Goal: Transaction & Acquisition: Purchase product/service

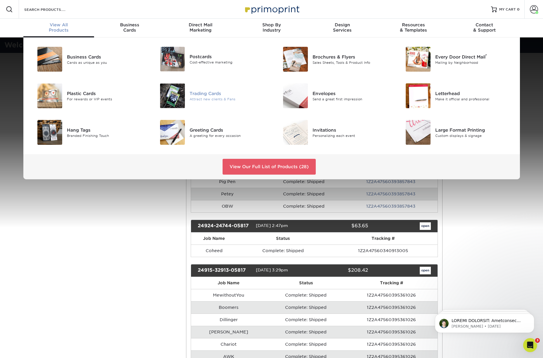
click at [200, 93] on div "Trading Cards" at bounding box center [228, 93] width 77 height 6
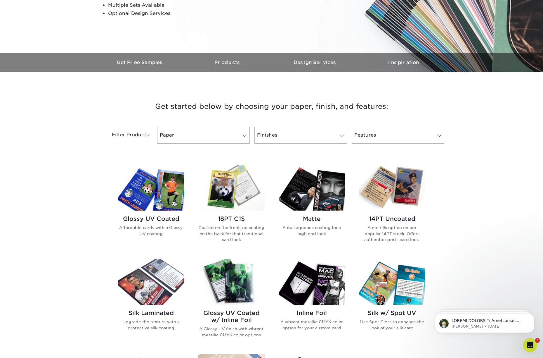
scroll to position [134, 0]
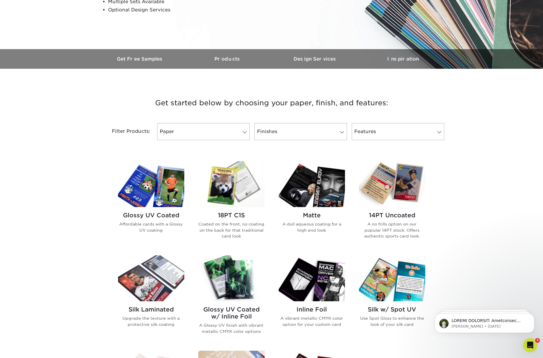
click at [157, 214] on h2 "Glossy UV Coated" at bounding box center [151, 214] width 66 height 7
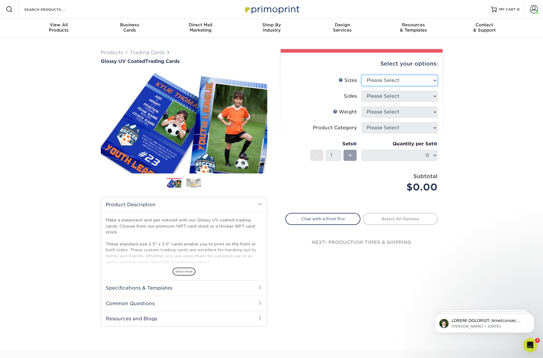
click at [385, 80] on select "Please Select 2.5" x 3.5"" at bounding box center [400, 80] width 76 height 11
select select "2.50x3.50"
click at [362, 75] on select "Please Select 2.5" x 3.5"" at bounding box center [400, 80] width 76 height 11
click at [390, 95] on select "Please Select Print Both Sides Print Front Only" at bounding box center [400, 96] width 76 height 11
select select "13abbda7-1d64-4f25-8bb2-c179b224825d"
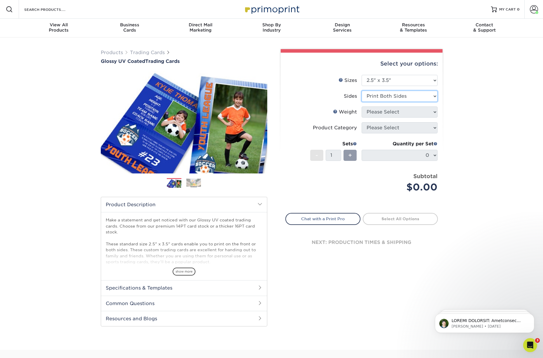
click at [362, 91] on select "Please Select Print Both Sides Print Front Only" at bounding box center [400, 96] width 76 height 11
click at [391, 113] on select "Please Select 16PT 14PT 18PT C1S" at bounding box center [400, 111] width 76 height 11
select select "16PT"
click at [362, 106] on select "Please Select 16PT 14PT 18PT C1S" at bounding box center [400, 111] width 76 height 11
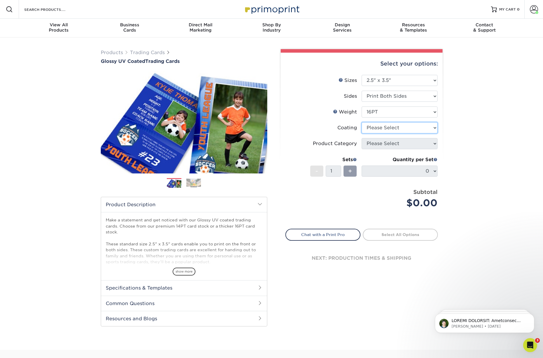
click at [401, 129] on select at bounding box center [400, 127] width 76 height 11
select select "1e8116af-acfc-44b1-83dc-8181aa338834"
click at [362, 122] on select at bounding box center [400, 127] width 76 height 11
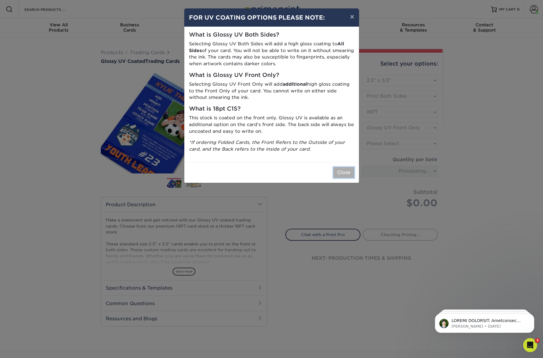
click at [340, 170] on button "Close" at bounding box center [343, 172] width 21 height 11
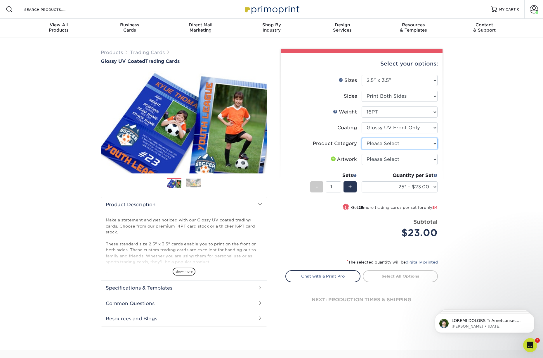
click at [388, 144] on select "Please Select Trading Cards" at bounding box center [400, 143] width 76 height 11
select select "c2f9bce9-36c2-409d-b101-c29d9d031e18"
click at [362, 138] on select "Please Select Trading Cards" at bounding box center [400, 143] width 76 height 11
click at [392, 160] on select "Please Select I will upload files I need a design - $100" at bounding box center [400, 159] width 76 height 11
select select "upload"
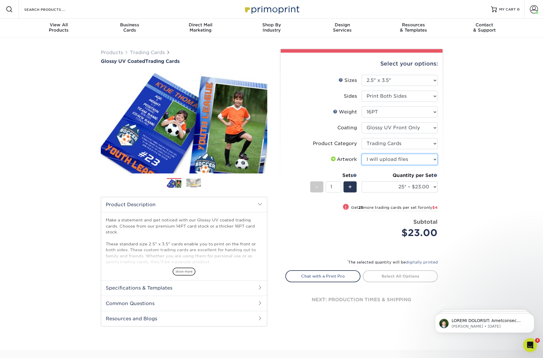
click at [362, 154] on select "Please Select I will upload files I need a design - $100" at bounding box center [400, 159] width 76 height 11
click at [413, 187] on select "25* – $23.00 50* – $27.00 75* – $33.00 100* – $37.00 250* – $47.00 500 – $58.00…" at bounding box center [400, 186] width 76 height 11
select select "50* – $27.00"
click at [362, 181] on select "25* – $23.00 50* – $27.00 75* – $33.00 100* – $37.00 250* – $47.00 500 – $58.00…" at bounding box center [400, 186] width 76 height 11
click at [429, 186] on select "25* – $23.00 50* – $27.00 75* – $33.00 100* – $37.00 250* – $47.00 500 – $58.00…" at bounding box center [400, 186] width 76 height 11
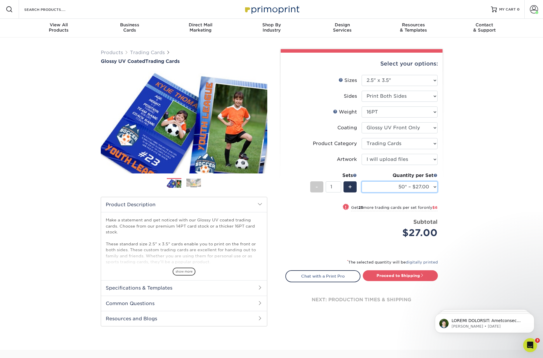
click at [362, 181] on select "25* – $23.00 50* – $27.00 75* – $33.00 100* – $37.00 250* – $47.00 500 – $58.00…" at bounding box center [400, 186] width 76 height 11
click at [351, 188] on span "+" at bounding box center [350, 186] width 4 height 9
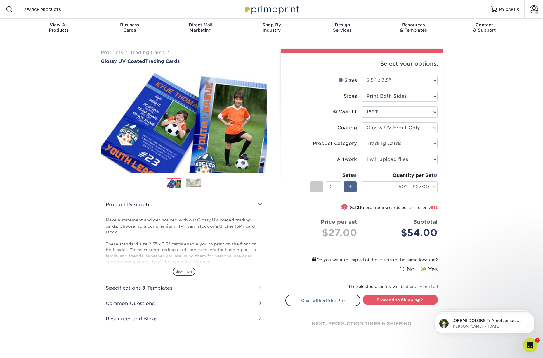
click at [351, 188] on span "+" at bounding box center [350, 186] width 4 height 9
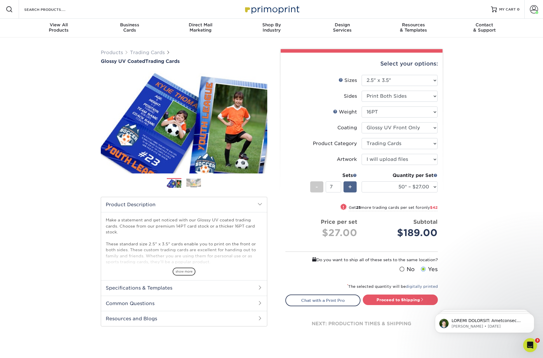
click at [351, 188] on span "+" at bounding box center [350, 186] width 4 height 9
type input "8"
click at [430, 186] on select "25* – $23.00 50* – $27.00 75* – $33.00 100* – $37.00 250* – $47.00 500 – $58.00…" at bounding box center [400, 186] width 76 height 11
click at [362, 181] on select "25* – $23.00 50* – $27.00 75* – $33.00 100* – $37.00 250* – $47.00 500 – $58.00…" at bounding box center [400, 186] width 76 height 11
click at [431, 187] on select "25* – $23.00 50* – $27.00 75* – $33.00 100* – $37.00 250* – $47.00 500 – $58.00…" at bounding box center [400, 186] width 76 height 11
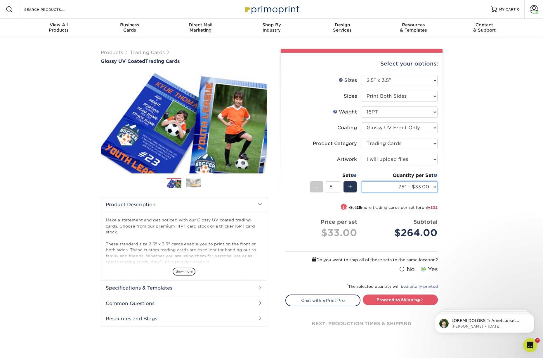
select select "50* – $27.00"
click at [362, 181] on select "25* – $23.00 50* – $27.00 75* – $33.00 100* – $37.00 250* – $47.00 500 – $58.00…" at bounding box center [400, 186] width 76 height 11
click at [391, 298] on link "Proceed to Shipping" at bounding box center [400, 299] width 75 height 11
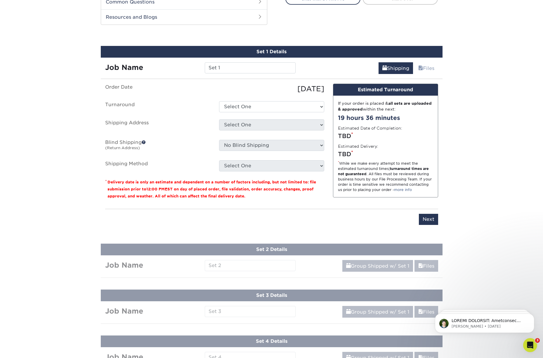
scroll to position [310, 0]
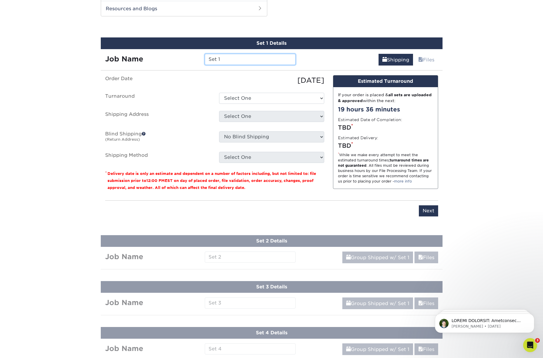
click at [228, 56] on input "Set 1" at bounding box center [250, 59] width 91 height 11
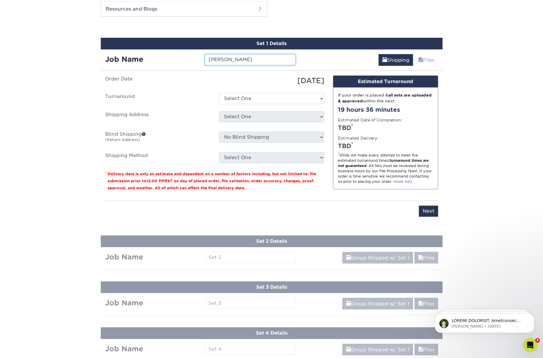
type input "Allena"
click at [251, 98] on select "Select One 2-4 Business Days 2 Day Next Business Day" at bounding box center [271, 98] width 105 height 11
select select "1ff3bc96-99df-4433-8225-83c86fce820d"
click at [219, 93] on select "Select One 2-4 Business Days 2 Day Next Business Day" at bounding box center [271, 98] width 105 height 11
click at [254, 116] on select "Select One Chad Chatt FF Johnny FF Nashville MWY + Add New Address" at bounding box center [271, 116] width 105 height 11
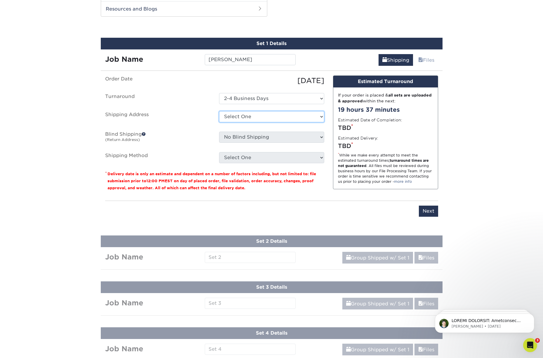
select select "274035"
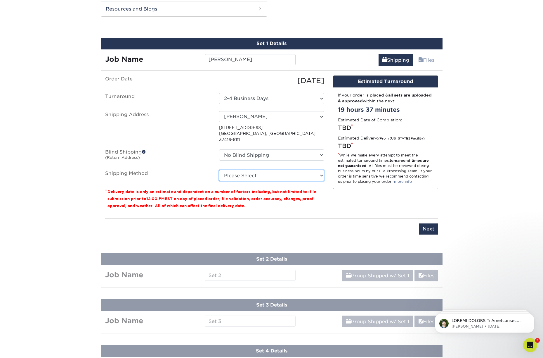
click at [274, 171] on select "Please Select Ground Shipping (+$17.01) 3 Day Shipping Service (+$17.54) 2 Day …" at bounding box center [271, 175] width 105 height 11
click at [219, 170] on select "Please Select Ground Shipping (+$17.01) 3 Day Shipping Service (+$17.54) 2 Day …" at bounding box center [271, 175] width 105 height 11
click at [300, 170] on select "Please Select Ground Shipping (+$17.01) 3 Day Shipping Service (+$17.54) 2 Day …" at bounding box center [271, 175] width 105 height 11
click at [219, 170] on select "Please Select Ground Shipping (+$17.01) 3 Day Shipping Service (+$17.54) 2 Day …" at bounding box center [271, 175] width 105 height 11
click at [296, 171] on select "Please Select Ground Shipping (+$17.01) 3 Day Shipping Service (+$17.54) 2 Day …" at bounding box center [271, 175] width 105 height 11
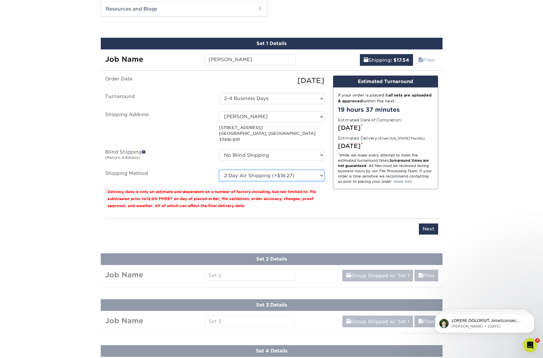
click at [219, 170] on select "Please Select Ground Shipping (+$17.01) 3 Day Shipping Service (+$17.54) 2 Day …" at bounding box center [271, 175] width 105 height 11
click at [305, 171] on select "Please Select Ground Shipping (+$17.01) 3 Day Shipping Service (+$17.54) 2 Day …" at bounding box center [271, 175] width 105 height 11
select select "13"
click at [219, 170] on select "Please Select Ground Shipping (+$17.01) 3 Day Shipping Service (+$17.54) 2 Day …" at bounding box center [271, 175] width 105 height 11
click at [292, 117] on select "Select One Chad Chatt FF Johnny FF Nashville MWY + Add New Address" at bounding box center [271, 116] width 105 height 11
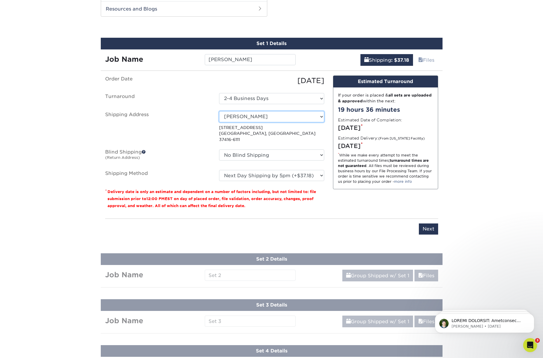
select select "239243"
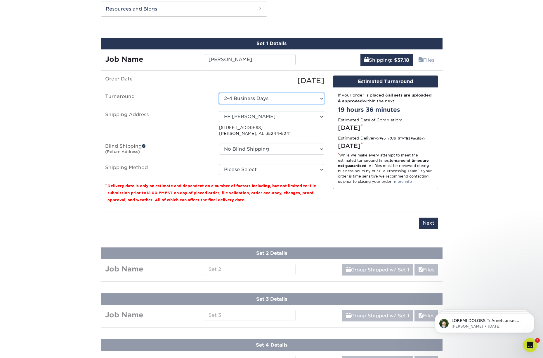
click at [277, 98] on select "Select One 2-4 Business Days 2 Day Next Business Day" at bounding box center [271, 98] width 105 height 11
click at [219, 93] on select "Select One 2-4 Business Days 2 Day Next Business Day" at bounding box center [271, 98] width 105 height 11
click at [266, 169] on select "Please Select Ground Shipping (+$17.81) 3 Day Shipping Service (+$20.75) 2 Day …" at bounding box center [271, 169] width 105 height 11
select select "03"
click at [219, 164] on select "Please Select Ground Shipping (+$17.81) 3 Day Shipping Service (+$20.75) 2 Day …" at bounding box center [271, 169] width 105 height 11
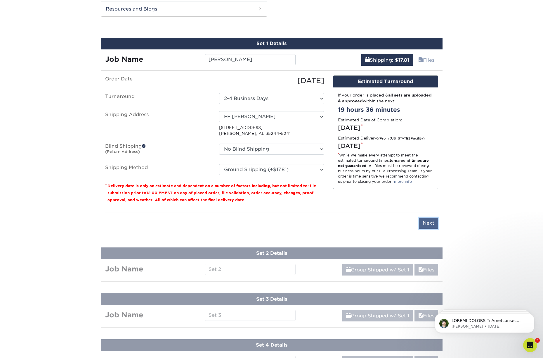
click at [430, 224] on input "Next" at bounding box center [428, 222] width 19 height 11
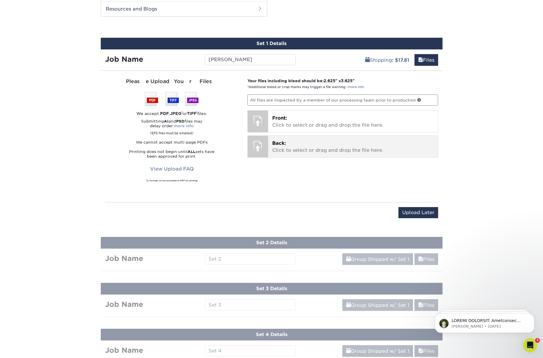
click at [296, 147] on p "Back: Click to select or drag and drop the file here." at bounding box center [353, 147] width 162 height 14
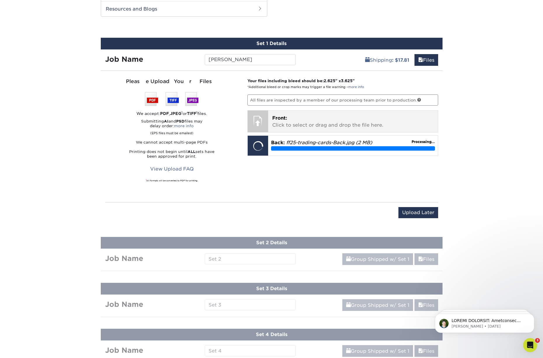
click at [316, 123] on p "Front: Click to select or drag and drop the file here." at bounding box center [353, 122] width 162 height 14
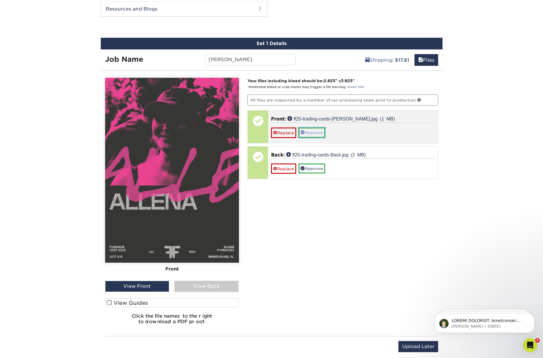
click at [316, 133] on link "Approve" at bounding box center [312, 132] width 27 height 10
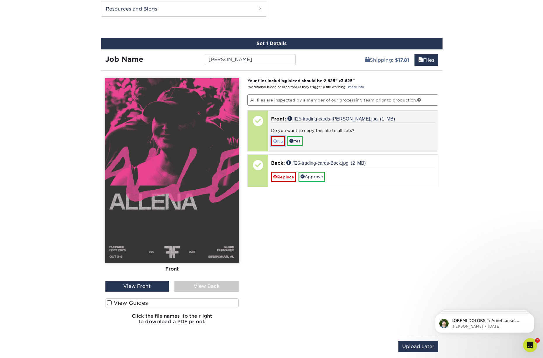
click at [280, 140] on link "No" at bounding box center [278, 141] width 14 height 10
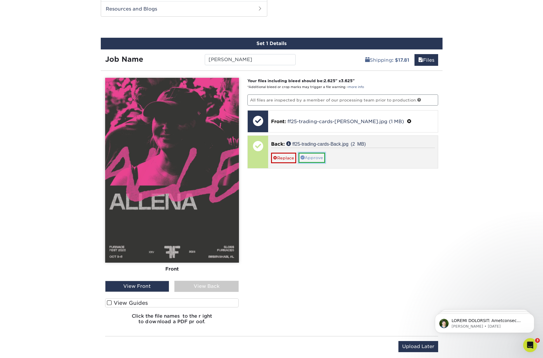
click at [307, 156] on link "Approve" at bounding box center [312, 157] width 27 height 10
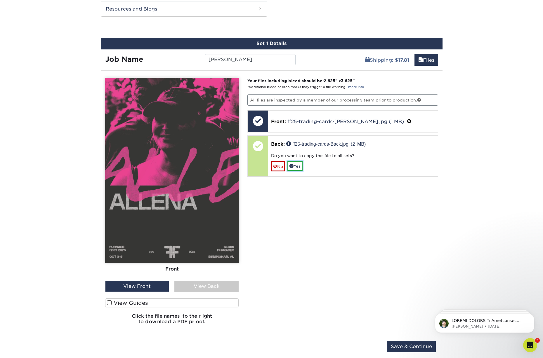
click at [298, 166] on link "Yes" at bounding box center [294, 166] width 15 height 10
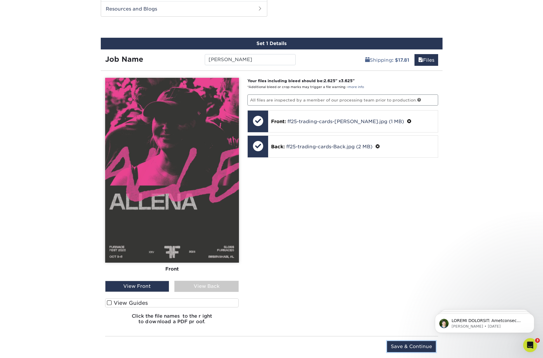
drag, startPoint x: 401, startPoint y: 344, endPoint x: 402, endPoint y: 339, distance: 4.2
click at [401, 344] on input "Save & Continue" at bounding box center [411, 346] width 49 height 11
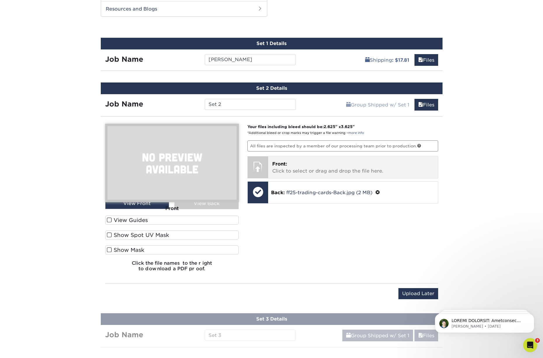
click at [300, 170] on p "Front: Click to select or drag and drop the file here." at bounding box center [353, 167] width 162 height 14
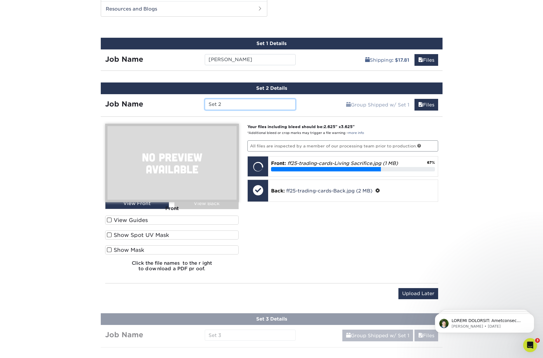
click at [208, 104] on input "Set 2" at bounding box center [250, 104] width 91 height 11
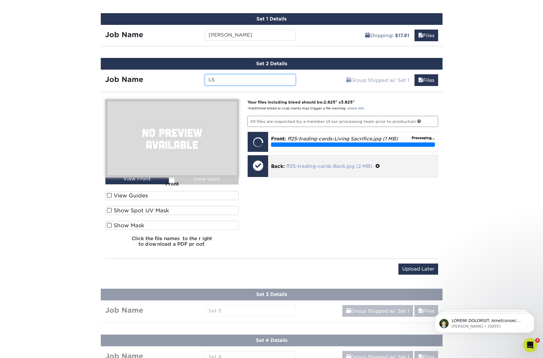
scroll to position [334, 0]
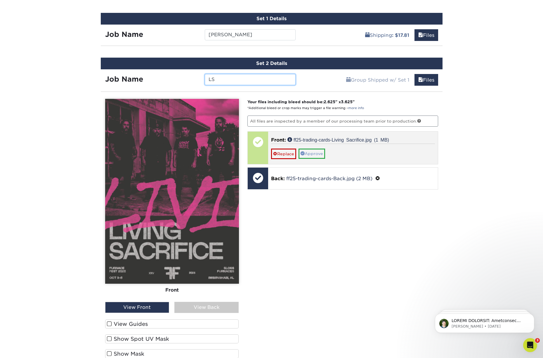
type input "LS"
click at [313, 152] on link "Approve" at bounding box center [312, 153] width 27 height 10
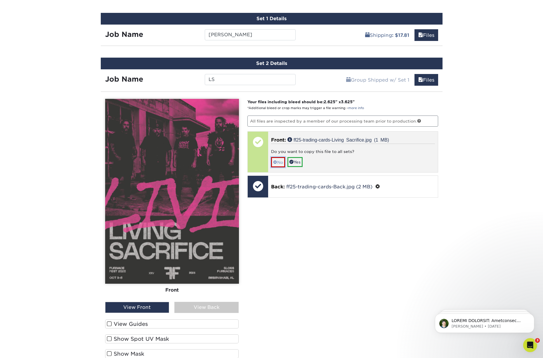
click at [281, 162] on link "No" at bounding box center [278, 162] width 14 height 10
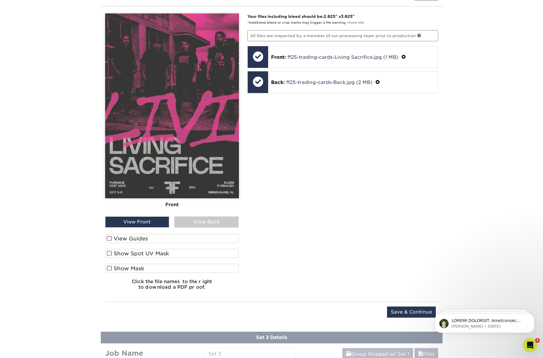
scroll to position [435, 0]
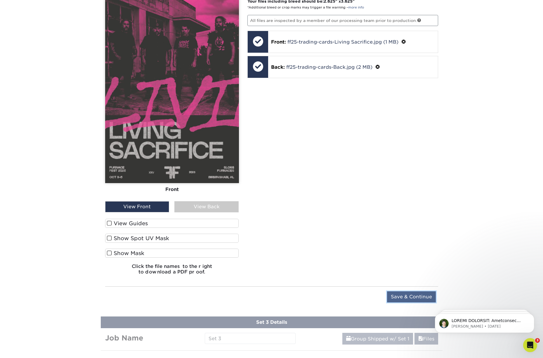
click at [405, 298] on input "Save & Continue" at bounding box center [411, 296] width 49 height 11
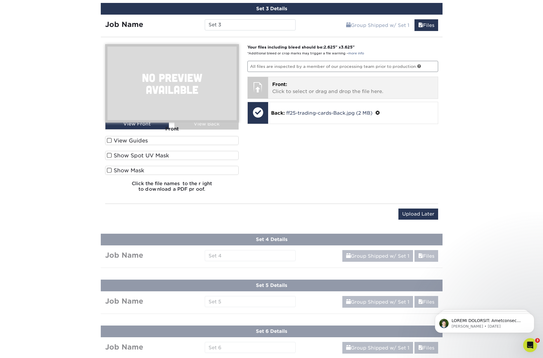
click at [303, 91] on p "Front: Click to select or drag and drop the file here." at bounding box center [353, 88] width 162 height 14
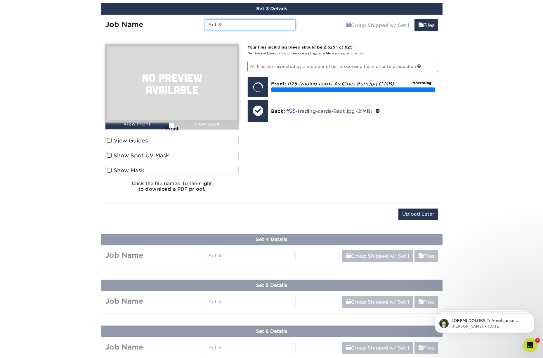
click at [226, 26] on input "Set 3" at bounding box center [250, 24] width 91 height 11
type input "S"
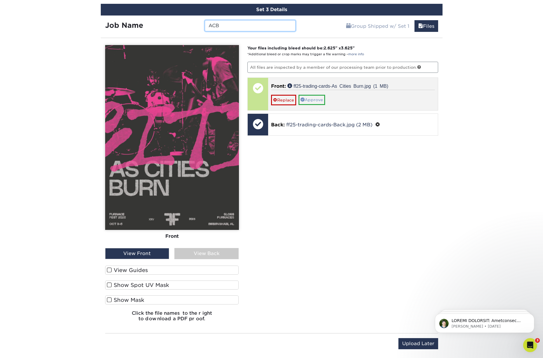
type input "ACB"
click at [311, 98] on link "Approve" at bounding box center [312, 100] width 27 height 10
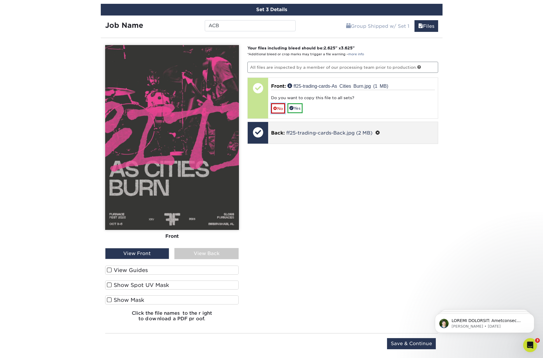
click at [280, 108] on link "No" at bounding box center [278, 108] width 14 height 10
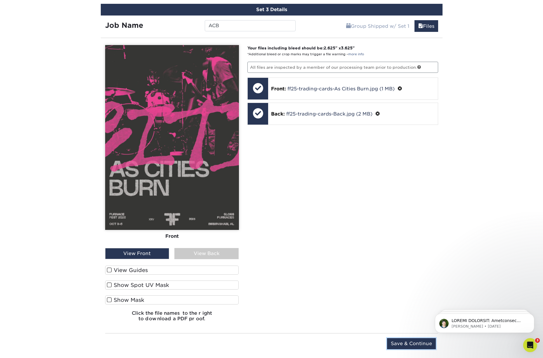
click at [397, 342] on input "Save & Continue" at bounding box center [411, 343] width 49 height 11
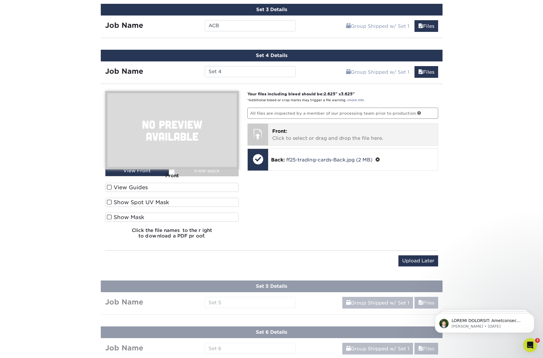
click at [337, 134] on p "Front: Click to select or drag and drop the file here." at bounding box center [353, 135] width 162 height 14
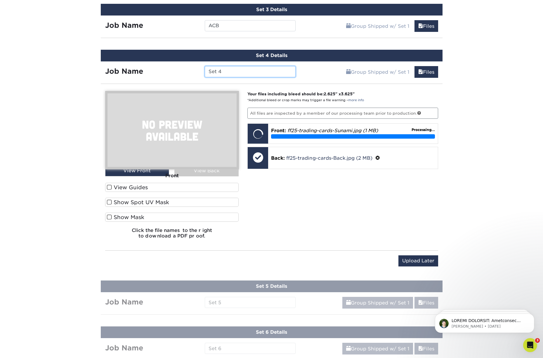
click at [228, 72] on input "Set 4" at bounding box center [250, 71] width 91 height 11
type input "S"
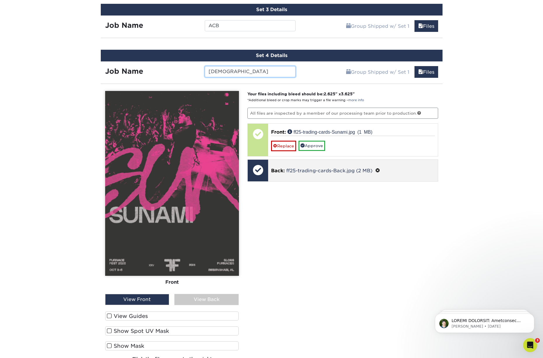
scroll to position [433, 0]
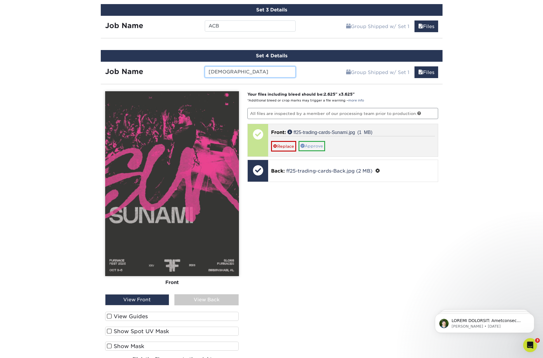
type input "Sunami"
click at [318, 145] on link "Approve" at bounding box center [312, 146] width 27 height 10
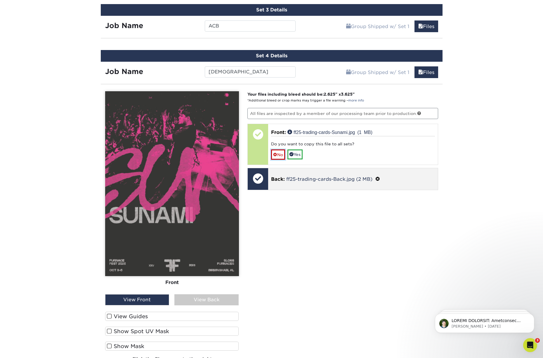
click at [281, 153] on link "No" at bounding box center [278, 154] width 14 height 10
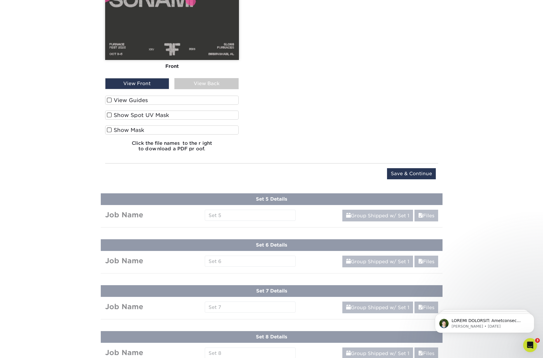
scroll to position [650, 0]
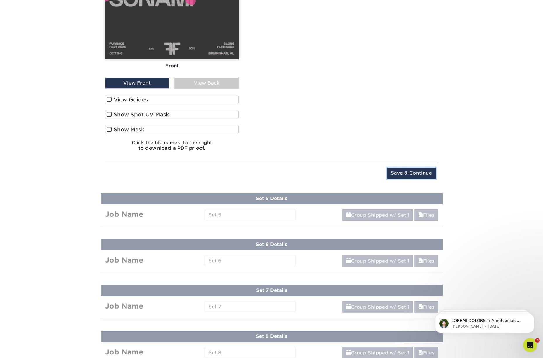
click at [413, 172] on input "Save & Continue" at bounding box center [411, 172] width 49 height 11
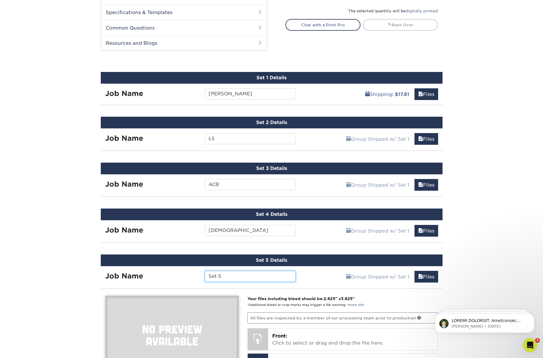
scroll to position [266, 0]
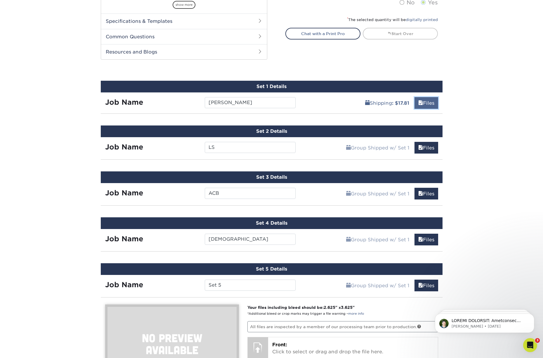
click at [422, 102] on link "Files" at bounding box center [426, 103] width 24 height 12
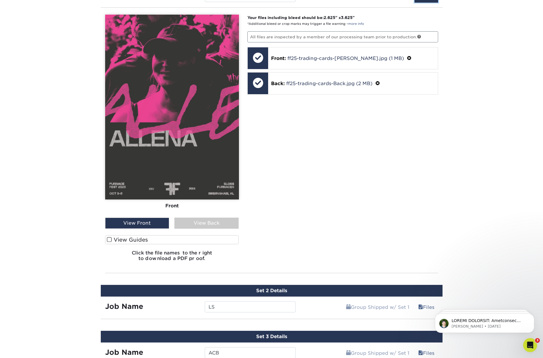
scroll to position [374, 0]
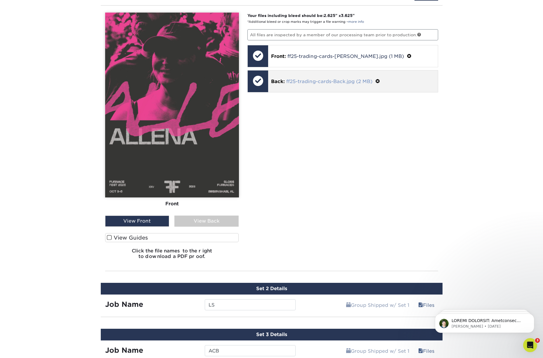
click at [302, 83] on link "ff25-trading-cards-Back.jpg (2 MB)" at bounding box center [329, 82] width 86 height 6
click at [259, 81] on div at bounding box center [258, 80] width 20 height 20
click at [202, 220] on div "View Back" at bounding box center [206, 220] width 64 height 11
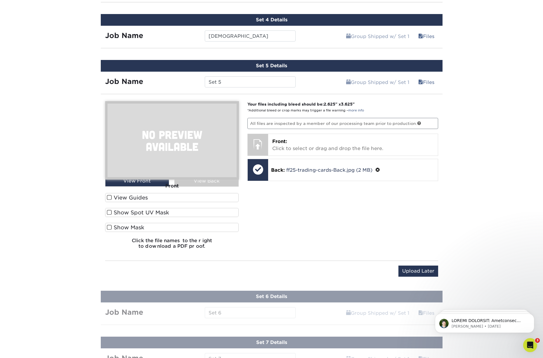
scroll to position [731, 0]
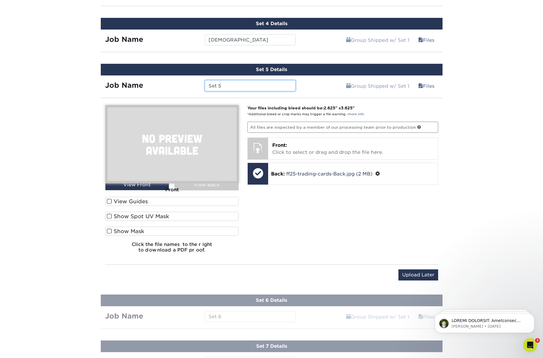
drag, startPoint x: 216, startPoint y: 85, endPoint x: 181, endPoint y: 84, distance: 34.8
click at [181, 84] on div "Job Name Set 5" at bounding box center [201, 85] width 200 height 11
type input "Madball"
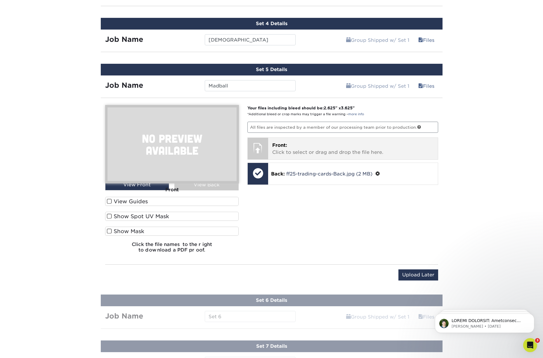
click at [284, 148] on p "Front: Click to select or drag and drop the file here." at bounding box center [353, 149] width 162 height 14
click at [306, 148] on p "Front: Click to select or drag and drop the file here." at bounding box center [353, 149] width 162 height 14
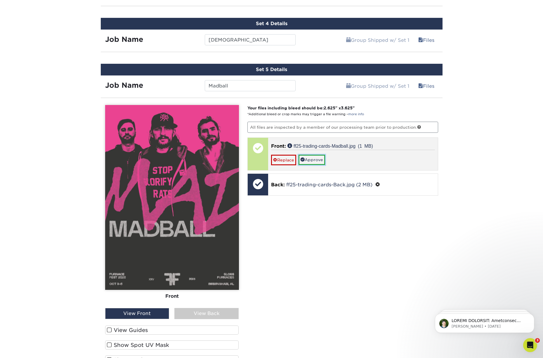
click at [314, 159] on link "Approve" at bounding box center [312, 160] width 27 height 10
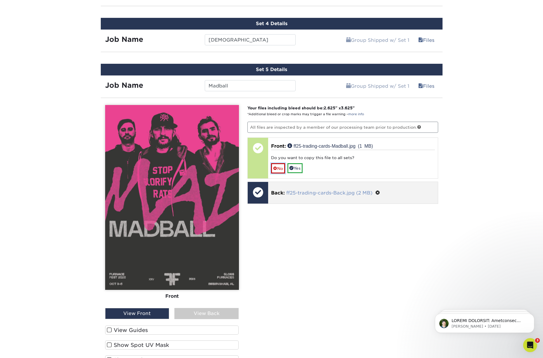
drag, startPoint x: 280, startPoint y: 168, endPoint x: 295, endPoint y: 170, distance: 14.8
click at [280, 168] on link "No" at bounding box center [278, 168] width 14 height 10
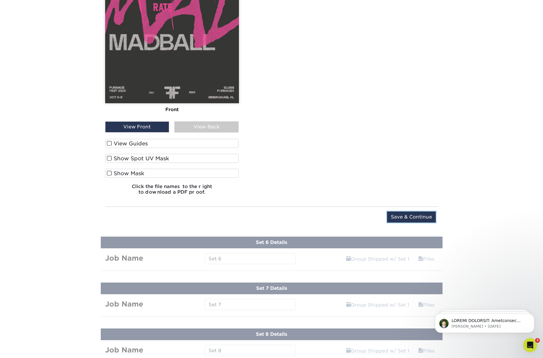
click at [406, 216] on input "Save & Continue" at bounding box center [411, 216] width 49 height 11
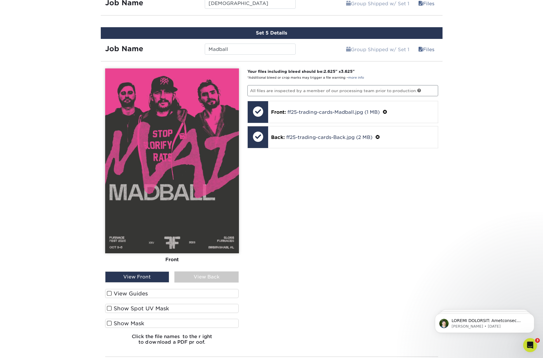
scroll to position [801, 0]
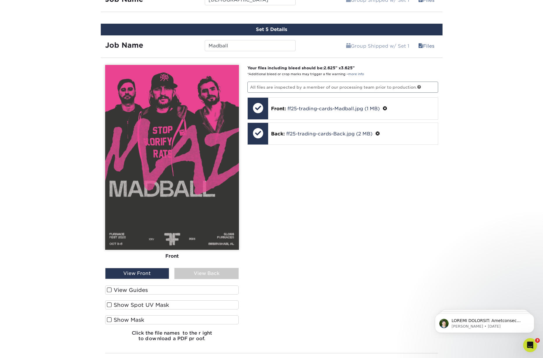
click at [309, 183] on div "Your files including bleed should be: 2.625 " x 3.625 " *Additional bleed or cr…" at bounding box center [343, 205] width 200 height 281
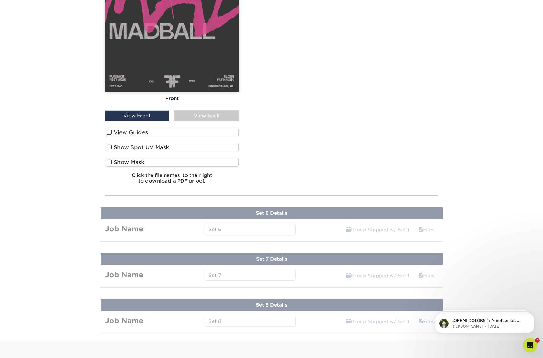
scroll to position [958, 0]
drag, startPoint x: 223, startPoint y: 220, endPoint x: 226, endPoint y: 216, distance: 4.3
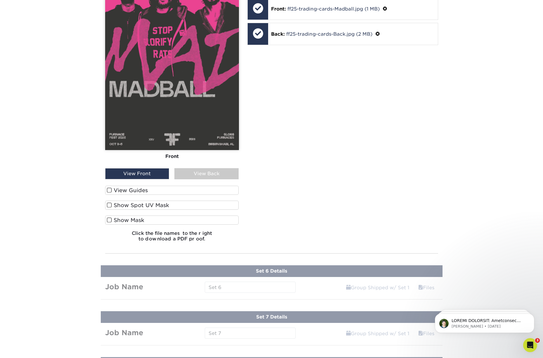
scroll to position [894, 0]
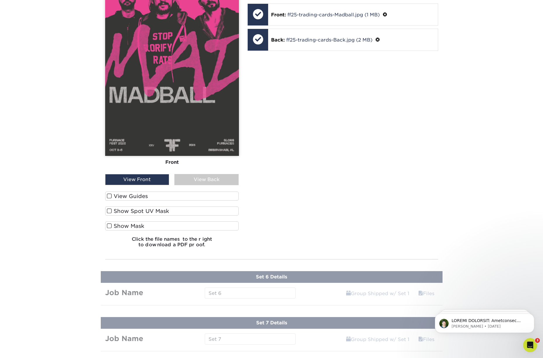
click at [211, 176] on div "View Back" at bounding box center [206, 179] width 64 height 11
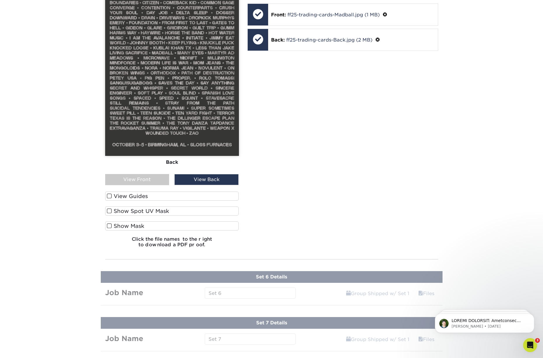
drag, startPoint x: 135, startPoint y: 176, endPoint x: 145, endPoint y: 177, distance: 10.5
click at [135, 176] on div "View Front" at bounding box center [137, 179] width 64 height 11
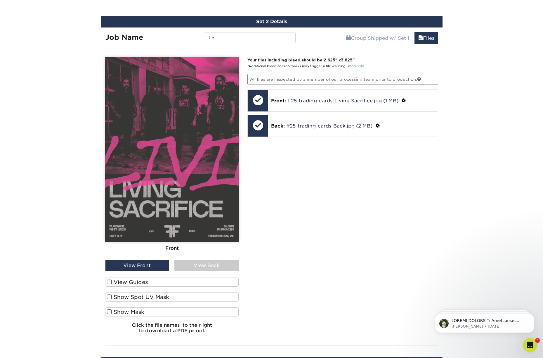
scroll to position [369, 0]
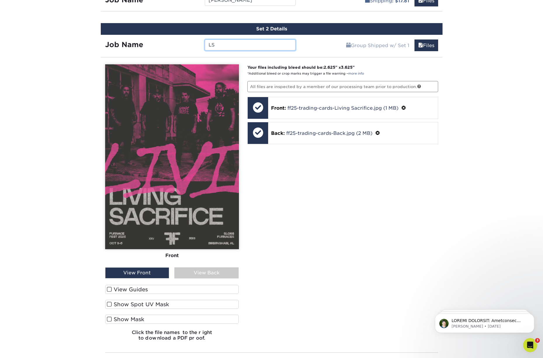
click at [218, 43] on input "LS" at bounding box center [250, 44] width 91 height 11
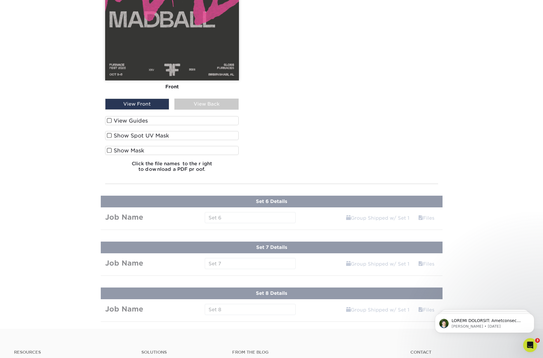
scroll to position [977, 0]
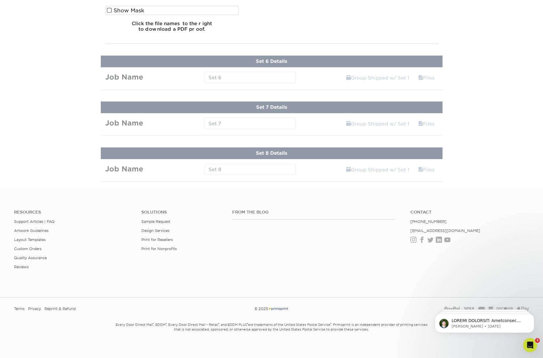
scroll to position [1110, 0]
drag, startPoint x: 196, startPoint y: 89, endPoint x: 191, endPoint y: 83, distance: 7.7
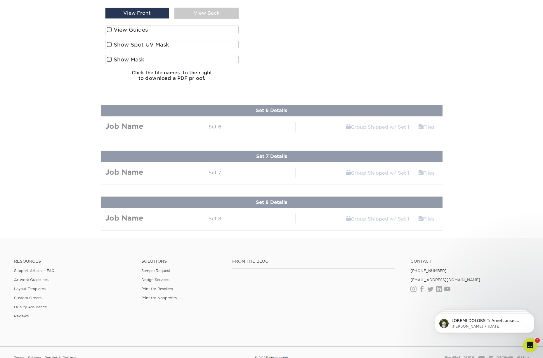
scroll to position [1063, 0]
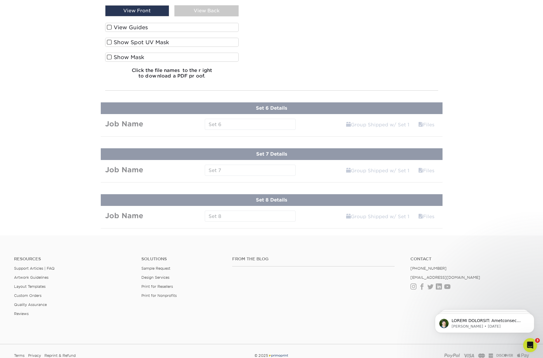
drag, startPoint x: 221, startPoint y: 128, endPoint x: 246, endPoint y: 120, distance: 25.7
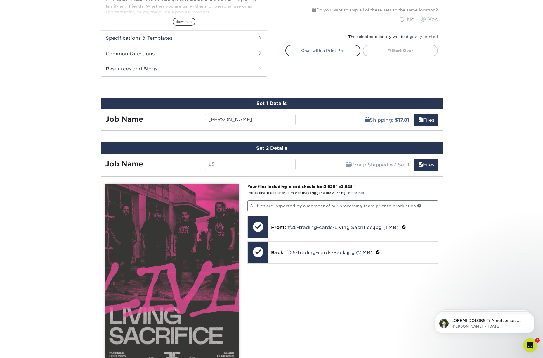
scroll to position [248, 0]
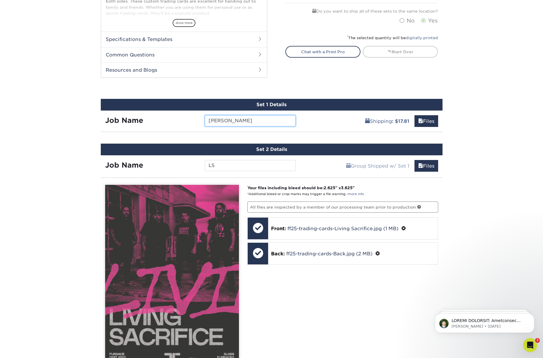
click at [248, 125] on input "Allena" at bounding box center [250, 120] width 91 height 11
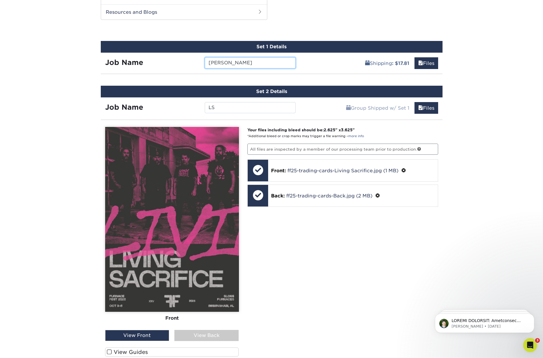
scroll to position [307, 0]
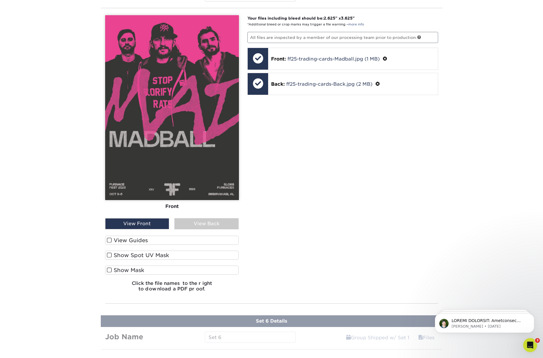
drag, startPoint x: 356, startPoint y: 216, endPoint x: 303, endPoint y: 273, distance: 78.3
click at [356, 216] on div "Your files including bleed should be: 2.625 " x 3.625 " *Additional bleed or cr…" at bounding box center [343, 155] width 200 height 281
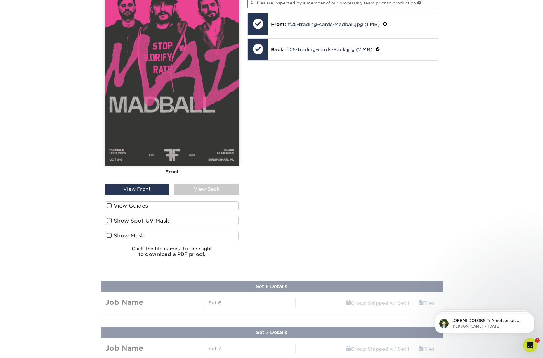
scroll to position [891, 0]
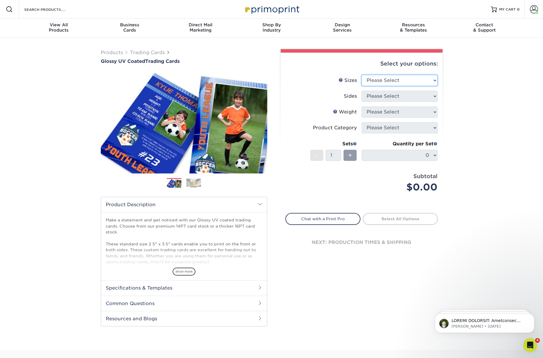
click at [395, 81] on select "Please Select 2.5" x 3.5"" at bounding box center [400, 80] width 76 height 11
select select "2.50x3.50"
click at [362, 75] on select "Please Select 2.5" x 3.5"" at bounding box center [400, 80] width 76 height 11
click at [398, 98] on select "Please Select Print Both Sides Print Front Only" at bounding box center [400, 96] width 76 height 11
select select "13abbda7-1d64-4f25-8bb2-c179b224825d"
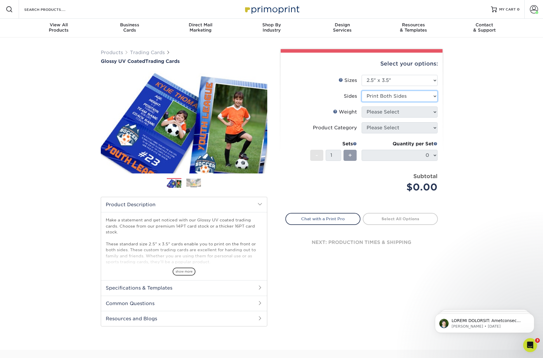
click at [362, 91] on select "Please Select Print Both Sides Print Front Only" at bounding box center [400, 96] width 76 height 11
click at [393, 112] on select "Please Select 16PT 14PT 18PT C1S" at bounding box center [400, 111] width 76 height 11
select select "16PT"
click at [362, 106] on select "Please Select 16PT 14PT 18PT C1S" at bounding box center [400, 111] width 76 height 11
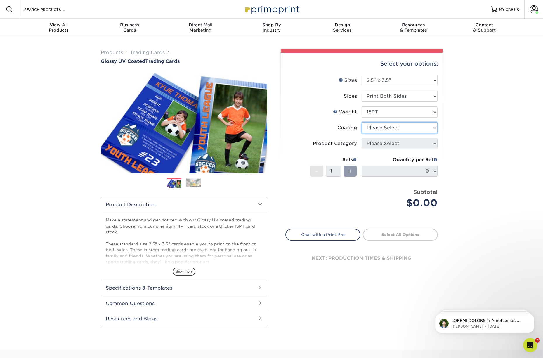
click at [389, 129] on select at bounding box center [400, 127] width 76 height 11
select select "1e8116af-acfc-44b1-83dc-8181aa338834"
click at [362, 122] on select at bounding box center [400, 127] width 76 height 11
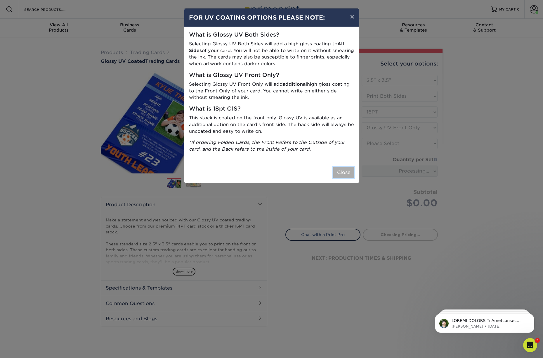
click at [340, 171] on button "Close" at bounding box center [343, 172] width 21 height 11
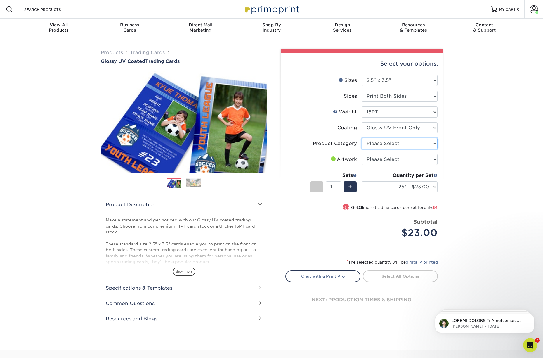
click at [391, 144] on select "Please Select Trading Cards" at bounding box center [400, 143] width 76 height 11
select select "c2f9bce9-36c2-409d-b101-c29d9d031e18"
click at [362, 138] on select "Please Select Trading Cards" at bounding box center [400, 143] width 76 height 11
click at [386, 160] on select "Please Select I will upload files I need a design - $100" at bounding box center [400, 159] width 76 height 11
select select "upload"
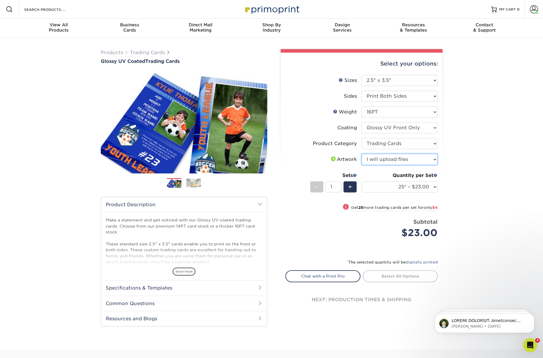
click at [362, 154] on select "Please Select I will upload files I need a design - $100" at bounding box center [400, 159] width 76 height 11
click at [349, 188] on span "+" at bounding box center [350, 186] width 4 height 9
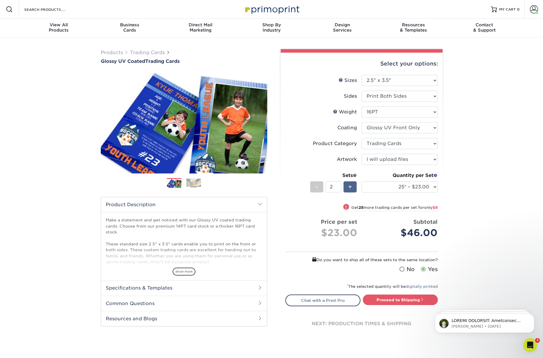
click at [349, 188] on span "+" at bounding box center [350, 186] width 4 height 9
type input "5"
click at [417, 188] on select "25* – $23.00 50* – $27.00 75* – $33.00 100* – $37.00 250* – $47.00 500 – $58.00…" at bounding box center [400, 186] width 76 height 11
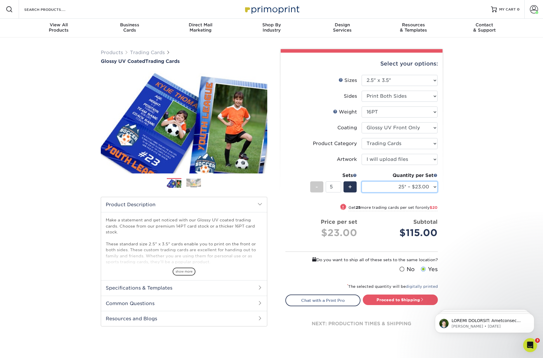
select select "50* – $27.00"
click at [362, 181] on select "25* – $23.00 50* – $27.00 75* – $33.00 100* – $37.00 250* – $47.00 500 – $58.00…" at bounding box center [400, 186] width 76 height 11
click at [396, 297] on link "Proceed to Shipping" at bounding box center [400, 299] width 75 height 11
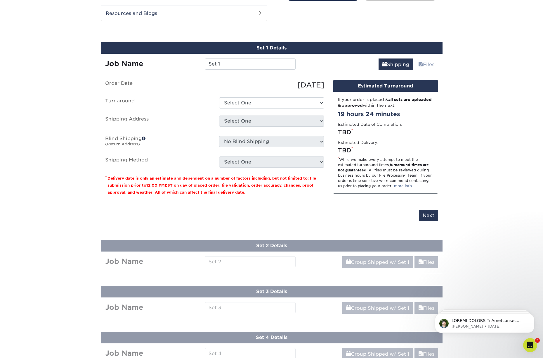
scroll to position [310, 0]
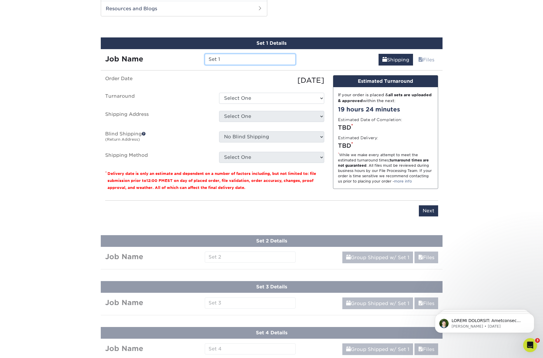
drag, startPoint x: 227, startPoint y: 58, endPoint x: 186, endPoint y: 56, distance: 40.9
click at [186, 56] on div "Job Name Set 1" at bounding box center [201, 59] width 200 height 11
type input "[PERSON_NAME]"
click at [247, 98] on select "Select One 2-4 Business Days 2 Day Next Business Day" at bounding box center [271, 98] width 105 height 11
select select "c1671910-5d22-471e-aeb3-9c09bb237098"
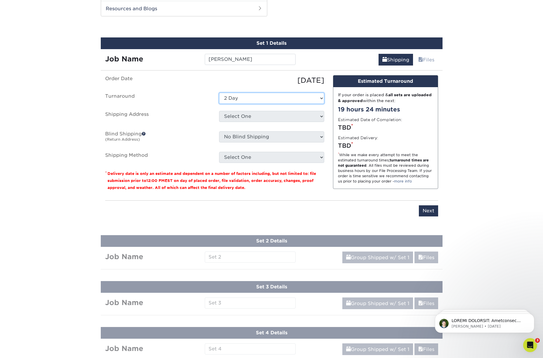
click at [219, 93] on select "Select One 2-4 Business Days 2 Day Next Business Day" at bounding box center [271, 98] width 105 height 11
click at [256, 117] on select "Select One Chad Chatt FF Johnny FF Nashville MWY + Add New Address" at bounding box center [271, 116] width 105 height 11
select select "239243"
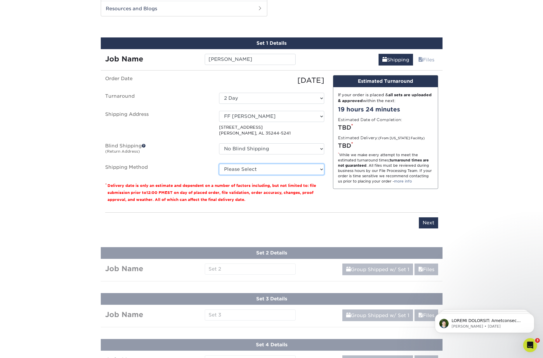
click at [257, 169] on select "Please Select Ground Shipping (+$17.04) 3 Day Shipping Service (+$17.92) 2 Day …" at bounding box center [271, 169] width 105 height 11
select select "03"
click at [219, 164] on select "Please Select Ground Shipping (+$17.04) 3 Day Shipping Service (+$17.92) 2 Day …" at bounding box center [271, 169] width 105 height 11
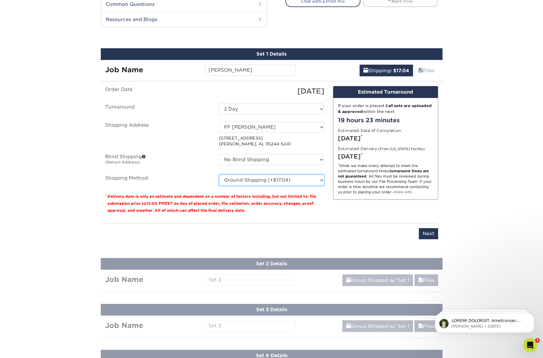
scroll to position [318, 0]
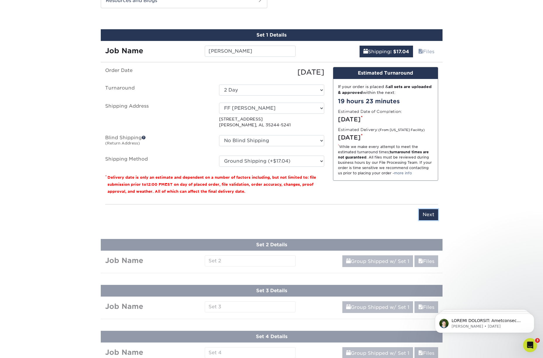
click at [433, 215] on input "Next" at bounding box center [428, 214] width 19 height 11
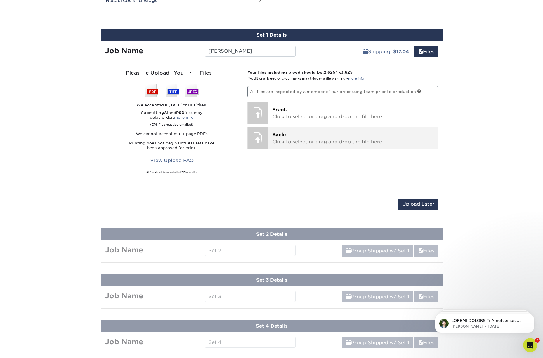
click at [299, 138] on p "Back: Click to select or drag and drop the file here." at bounding box center [353, 138] width 162 height 14
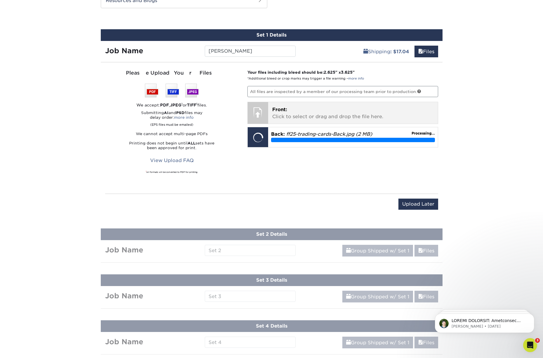
click at [331, 113] on p "Front: Click to select or drag and drop the file here." at bounding box center [353, 113] width 162 height 14
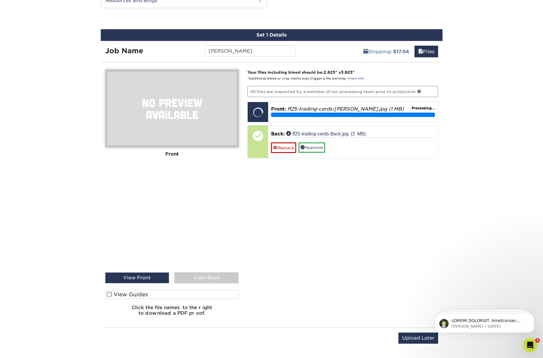
click at [202, 278] on div "View Back" at bounding box center [206, 277] width 64 height 11
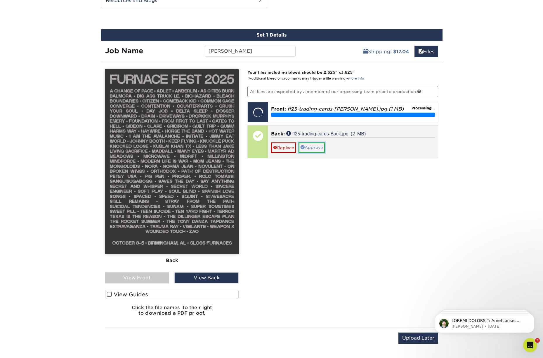
click at [315, 147] on link "Approve" at bounding box center [312, 147] width 27 height 10
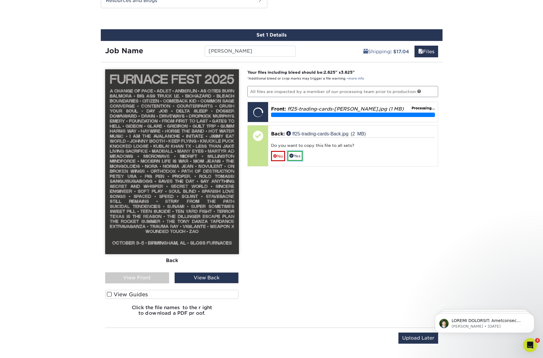
click at [296, 153] on link "Yes" at bounding box center [294, 156] width 15 height 10
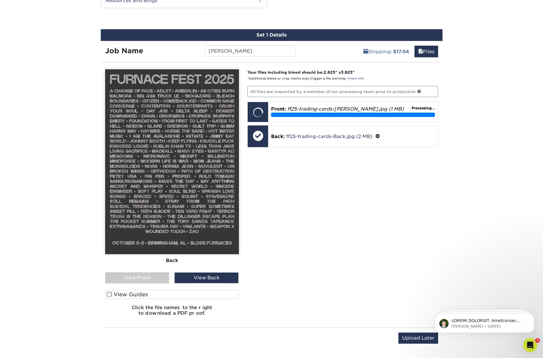
click at [149, 275] on div "View Front" at bounding box center [137, 277] width 64 height 11
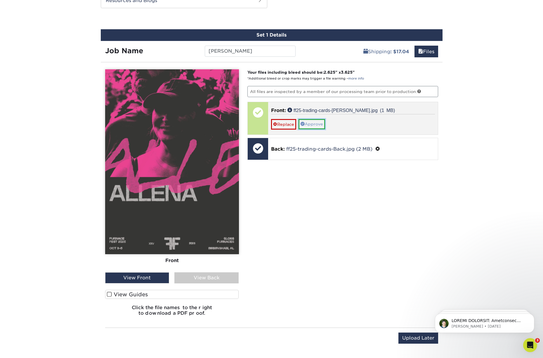
click at [315, 124] on link "Approve" at bounding box center [312, 124] width 27 height 10
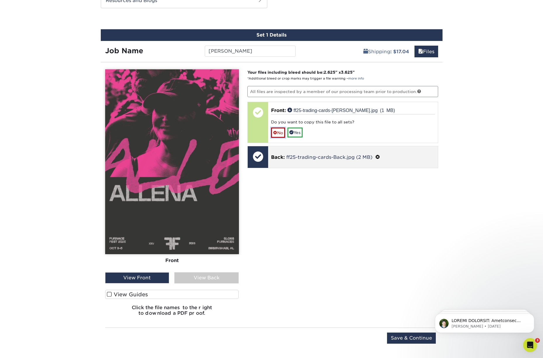
click at [280, 132] on link "No" at bounding box center [278, 132] width 14 height 10
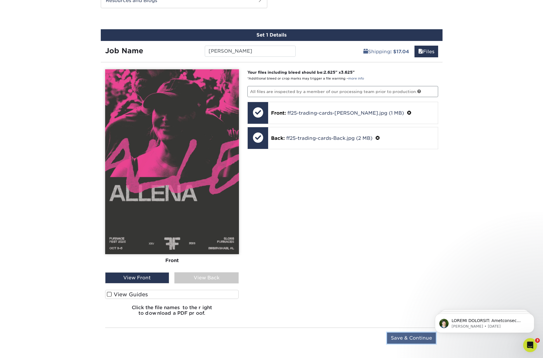
click at [403, 338] on input "Save & Continue" at bounding box center [411, 337] width 49 height 11
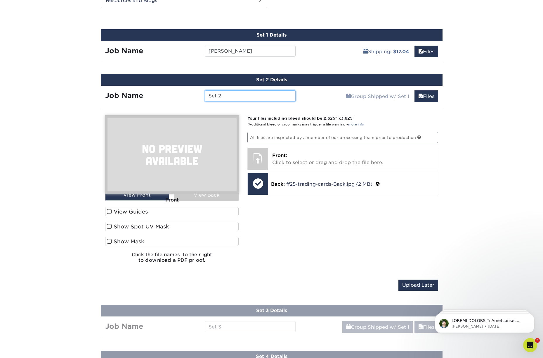
drag, startPoint x: 232, startPoint y: 97, endPoint x: 200, endPoint y: 96, distance: 32.5
click at [200, 96] on div "Job Name Set 2" at bounding box center [201, 95] width 200 height 11
type input "K"
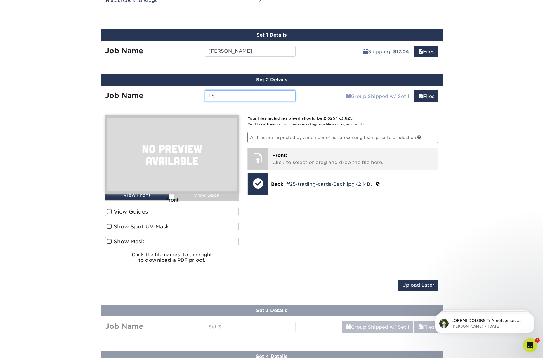
type input "LS"
click at [314, 162] on p "Front: Click to select or drag and drop the file here." at bounding box center [353, 159] width 162 height 14
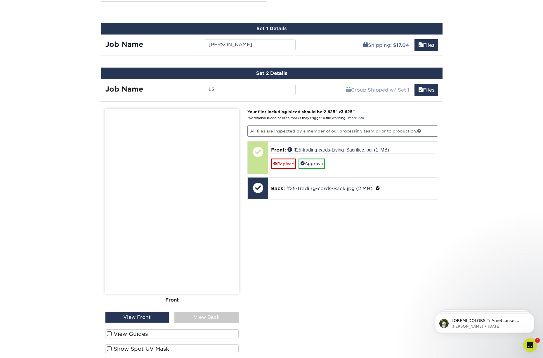
scroll to position [367, 0]
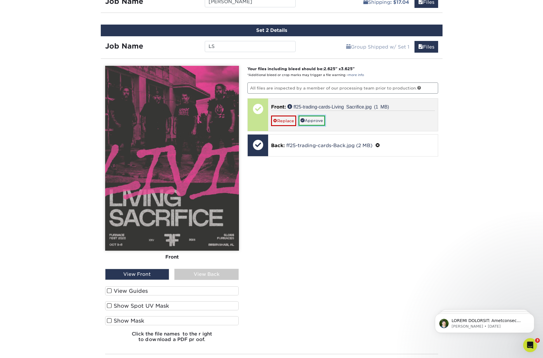
click at [311, 118] on link "Approve" at bounding box center [312, 120] width 27 height 10
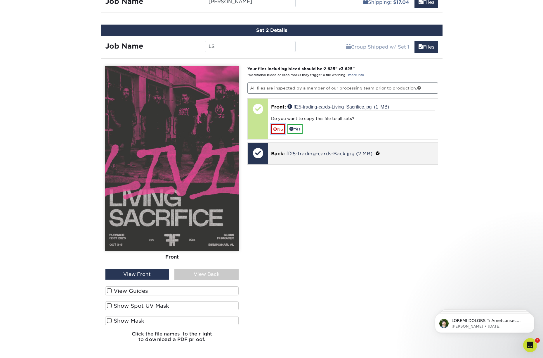
click at [280, 127] on link "No" at bounding box center [278, 129] width 14 height 10
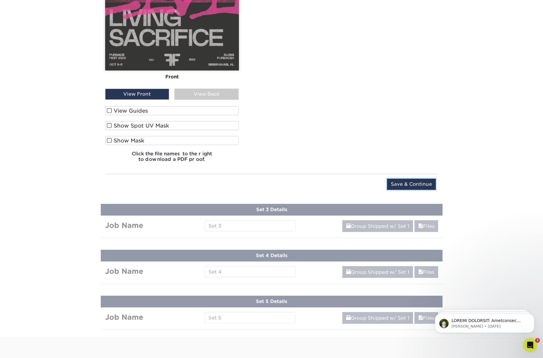
click at [392, 183] on input "Save & Continue" at bounding box center [411, 183] width 49 height 11
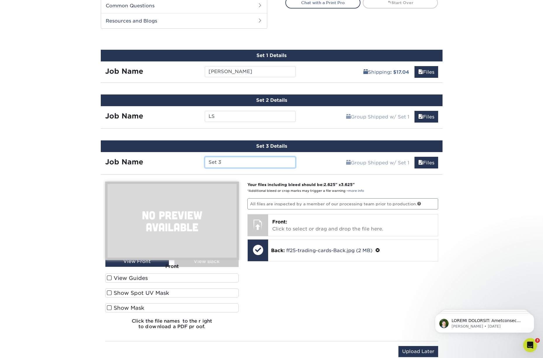
scroll to position [301, 0]
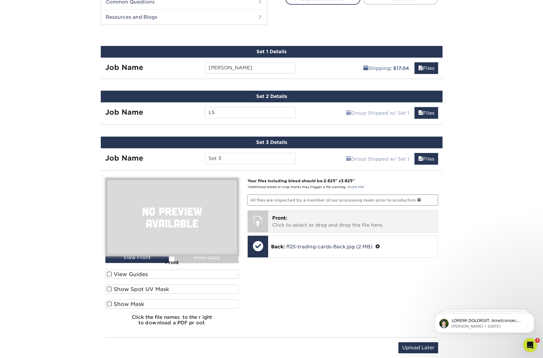
click at [321, 222] on p "Front: Click to select or drag and drop the file here." at bounding box center [353, 221] width 162 height 14
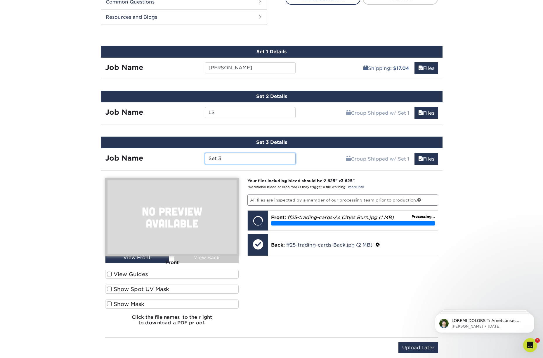
drag, startPoint x: 233, startPoint y: 157, endPoint x: 201, endPoint y: 155, distance: 32.2
click at [200, 155] on div "Set 3" at bounding box center [250, 158] width 100 height 11
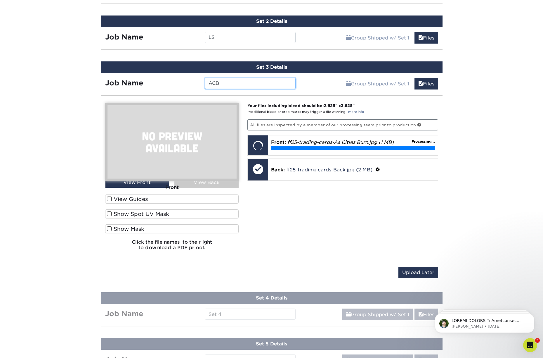
scroll to position [391, 0]
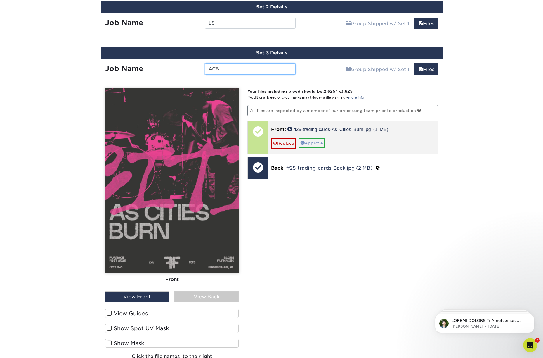
type input "ACB"
click at [317, 143] on link "Approve" at bounding box center [312, 143] width 27 height 10
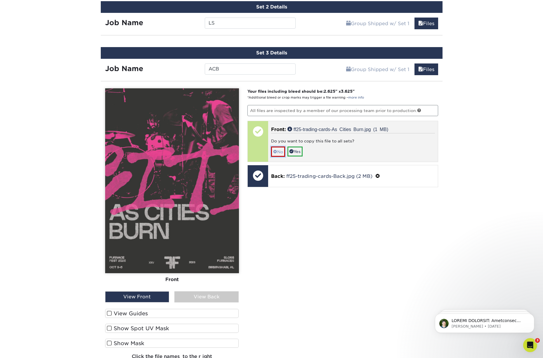
click at [281, 150] on link "No" at bounding box center [278, 151] width 14 height 10
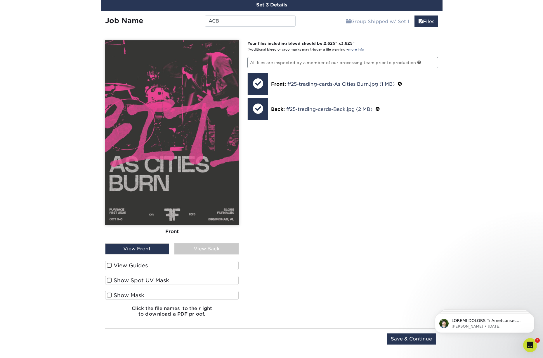
scroll to position [441, 0]
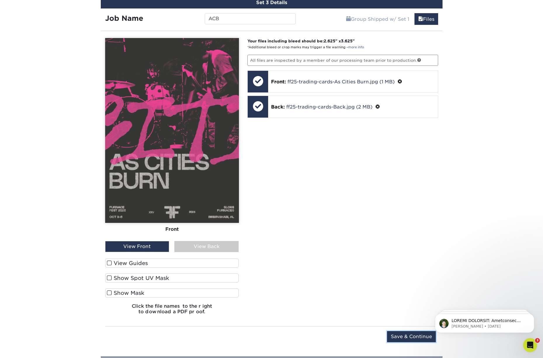
click at [416, 336] on input "Save & Continue" at bounding box center [411, 336] width 49 height 11
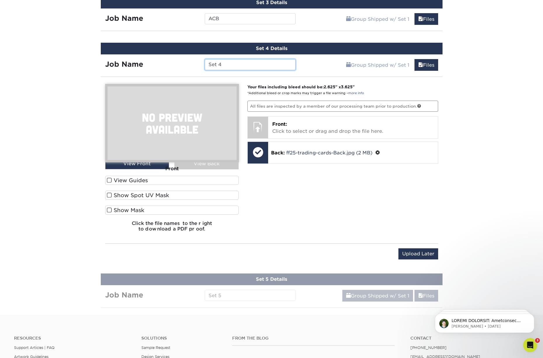
drag, startPoint x: 228, startPoint y: 63, endPoint x: 200, endPoint y: 63, distance: 28.0
click at [200, 63] on div "Job Name Set 4" at bounding box center [201, 64] width 200 height 11
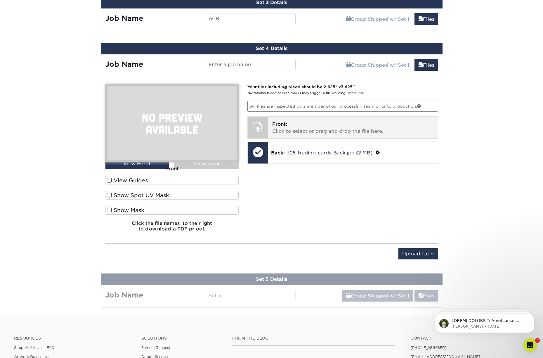
click at [307, 124] on p "Front: Click to select or drag and drop the file here." at bounding box center [353, 128] width 162 height 14
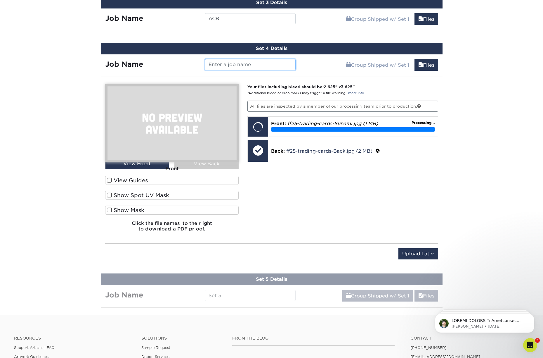
click at [243, 67] on input "text" at bounding box center [250, 64] width 91 height 11
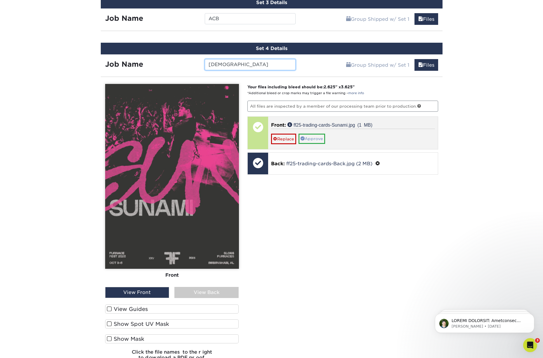
type input "Sunami"
click at [318, 138] on link "Approve" at bounding box center [312, 138] width 27 height 10
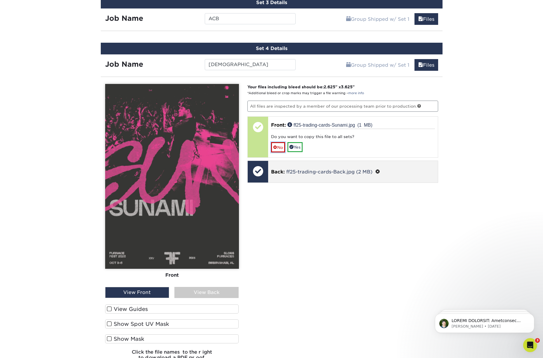
click at [281, 146] on link "No" at bounding box center [278, 147] width 14 height 10
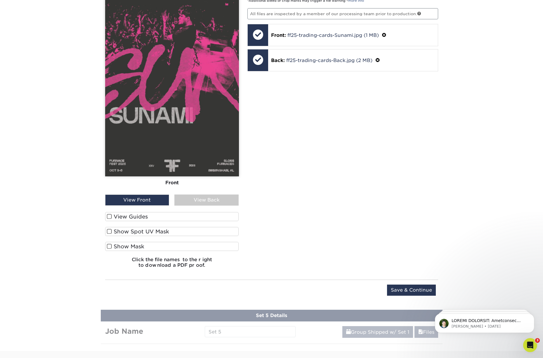
scroll to position [535, 0]
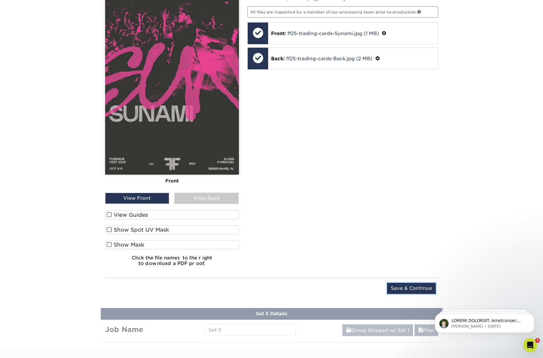
click at [397, 286] on input "Save & Continue" at bounding box center [411, 287] width 49 height 11
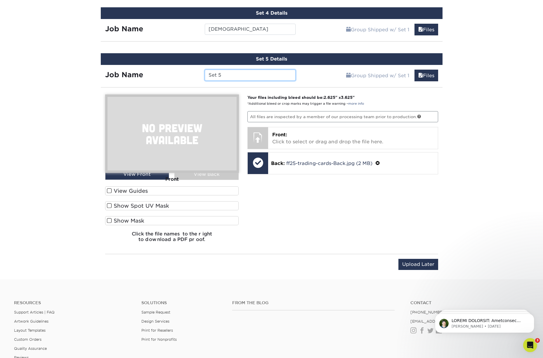
scroll to position [476, 0]
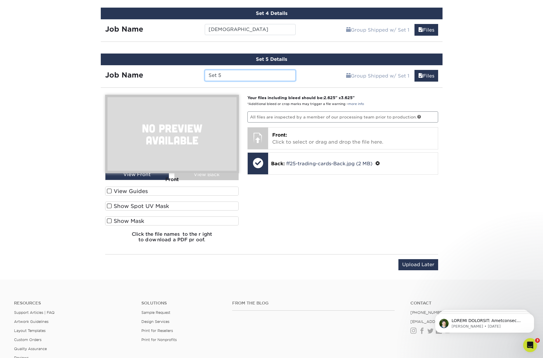
drag, startPoint x: 228, startPoint y: 75, endPoint x: 194, endPoint y: 72, distance: 33.7
click at [194, 72] on div "Job Name Set 5" at bounding box center [201, 75] width 200 height 11
type input "Madball"
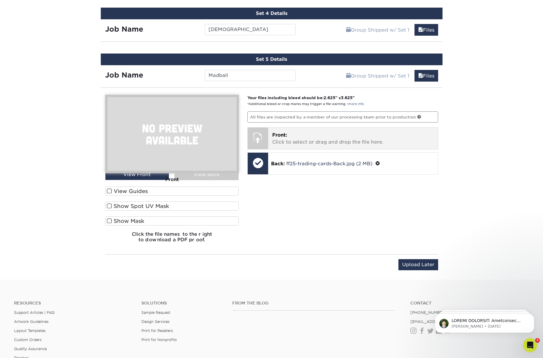
click at [302, 134] on p "Front: Click to select or drag and drop the file here." at bounding box center [353, 138] width 162 height 14
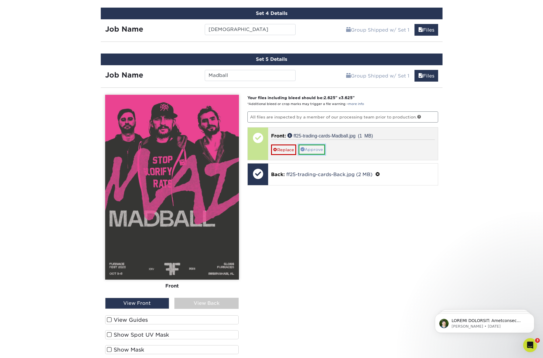
click at [316, 150] on link "Approve" at bounding box center [312, 149] width 27 height 10
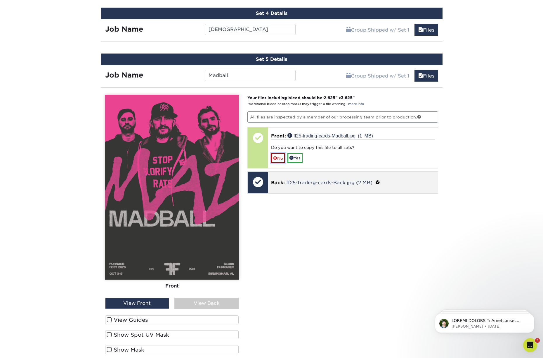
click at [278, 157] on link "No" at bounding box center [278, 158] width 14 height 10
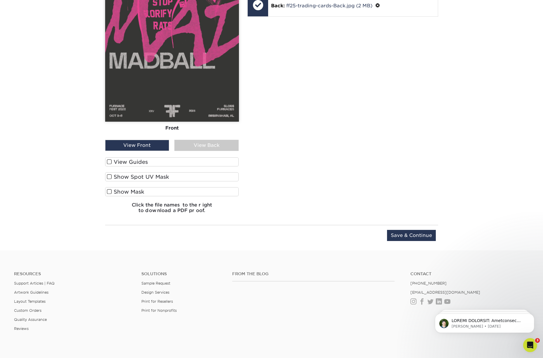
scroll to position [696, 0]
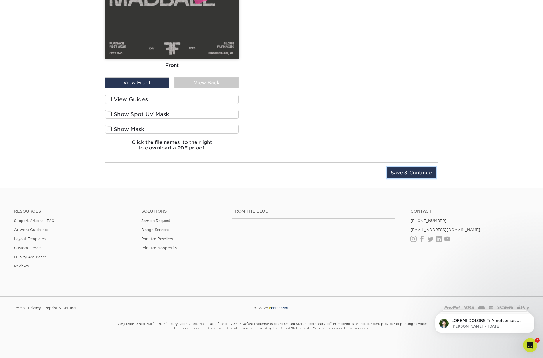
click at [403, 174] on input "Save & Continue" at bounding box center [411, 172] width 49 height 11
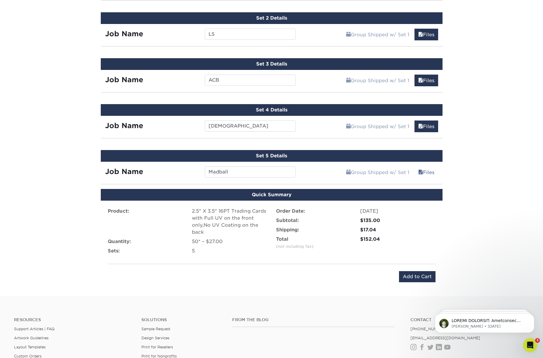
scroll to position [390, 0]
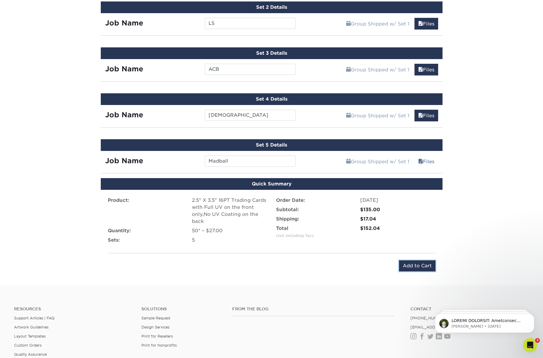
click at [418, 265] on input "Add to Cart" at bounding box center [417, 265] width 37 height 11
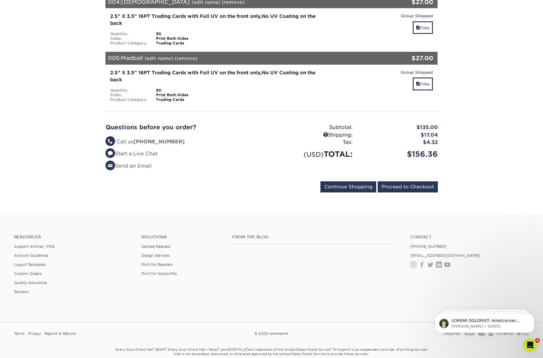
scroll to position [304, 0]
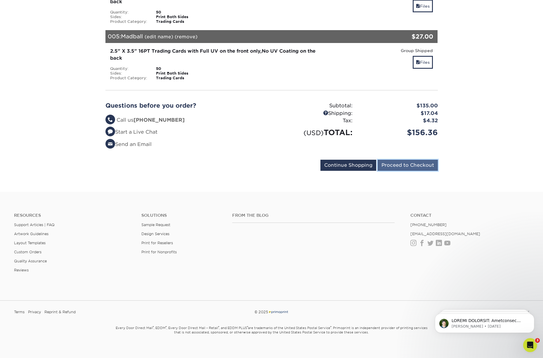
click at [393, 161] on input "Proceed to Checkout" at bounding box center [408, 164] width 60 height 11
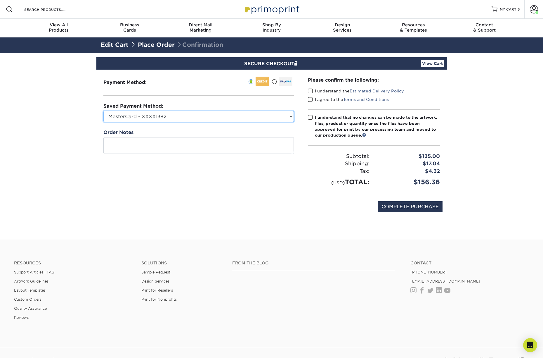
click at [270, 113] on select "MasterCard - XXXX1382 Visa - XXXX4812 Visa - XXXX7780 Visa - XXXX9441 New Credi…" at bounding box center [198, 116] width 190 height 11
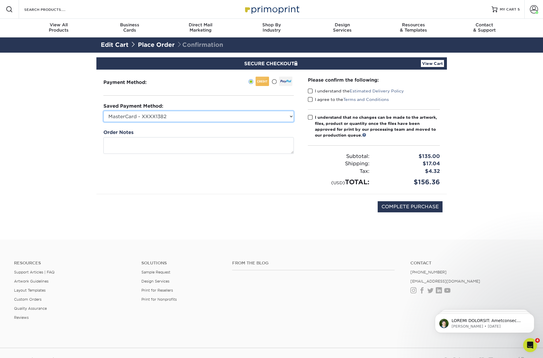
select select "75613"
click at [103, 111] on select "MasterCard - XXXX1382 Visa - XXXX4812 Visa - XXXX7780 Visa - XXXX9441 New Credi…" at bounding box center [198, 116] width 190 height 11
drag, startPoint x: 310, startPoint y: 91, endPoint x: 309, endPoint y: 98, distance: 7.0
click at [309, 91] on span at bounding box center [310, 91] width 5 height 6
click at [0, 0] on input "I understand the Estimated Delivery Policy" at bounding box center [0, 0] width 0 height 0
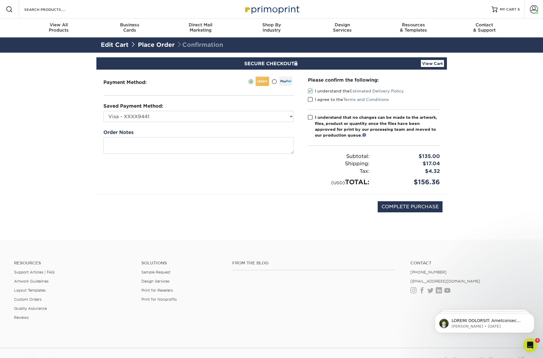
click at [309, 100] on span at bounding box center [310, 100] width 5 height 6
click at [0, 0] on input "I agree to the Terms and Conditions" at bounding box center [0, 0] width 0 height 0
click at [309, 118] on span at bounding box center [310, 118] width 5 height 6
click at [0, 0] on input "I understand that no changes can be made to the artwork, files, product or quan…" at bounding box center [0, 0] width 0 height 0
click at [421, 204] on input "COMPLETE PURCHASE" at bounding box center [410, 206] width 65 height 11
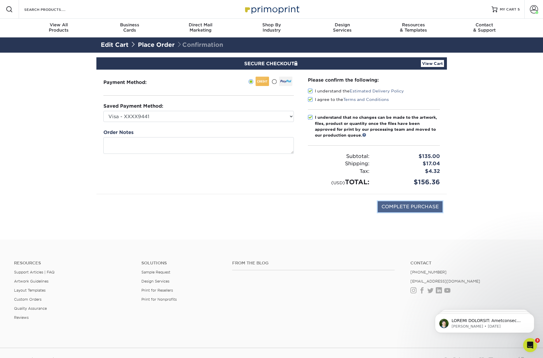
type input "PROCESSING, PLEASE WAIT..."
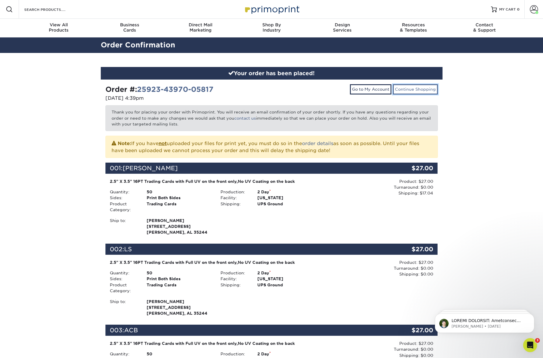
click at [410, 88] on link "Continue Shopping" at bounding box center [415, 89] width 45 height 10
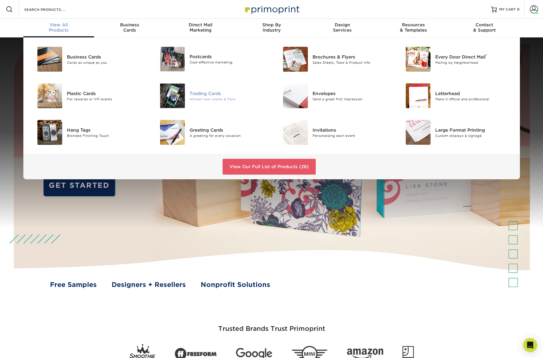
click at [197, 96] on div "Attract new clients & Fans" at bounding box center [228, 98] width 77 height 5
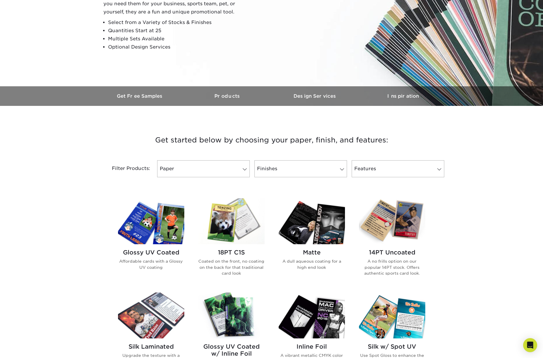
scroll to position [114, 0]
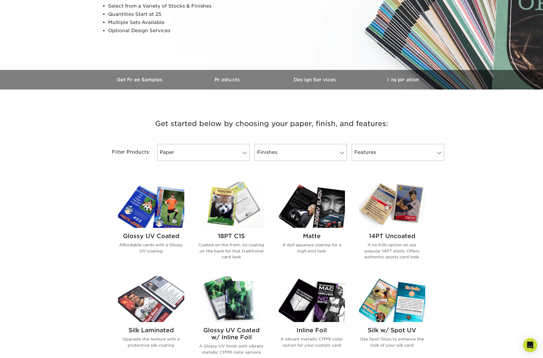
click at [162, 237] on h2 "Glossy UV Coated" at bounding box center [151, 235] width 66 height 7
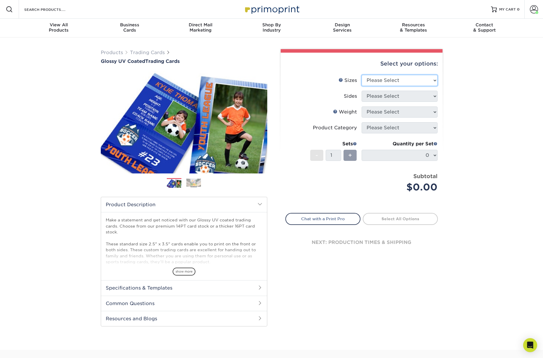
click at [384, 79] on select "Please Select 2.5" x 3.5"" at bounding box center [400, 80] width 76 height 11
select select "2.50x3.50"
click at [362, 75] on select "Please Select 2.5" x 3.5"" at bounding box center [400, 80] width 76 height 11
click at [388, 98] on select "Please Select Print Both Sides Print Front Only" at bounding box center [400, 96] width 76 height 11
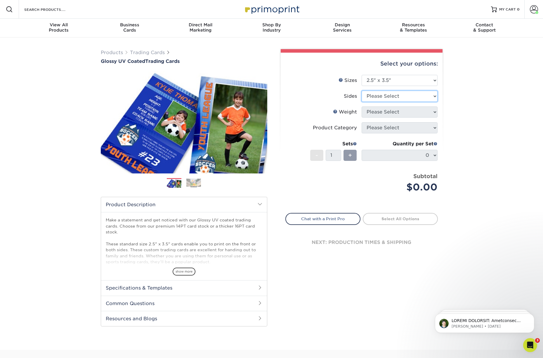
select select "13abbda7-1d64-4f25-8bb2-c179b224825d"
click at [362, 91] on select "Please Select Print Both Sides Print Front Only" at bounding box center [400, 96] width 76 height 11
click at [389, 111] on select "Please Select 16PT 14PT 18PT C1S" at bounding box center [400, 111] width 76 height 11
select select "16PT"
click at [362, 106] on select "Please Select 16PT 14PT 18PT C1S" at bounding box center [400, 111] width 76 height 11
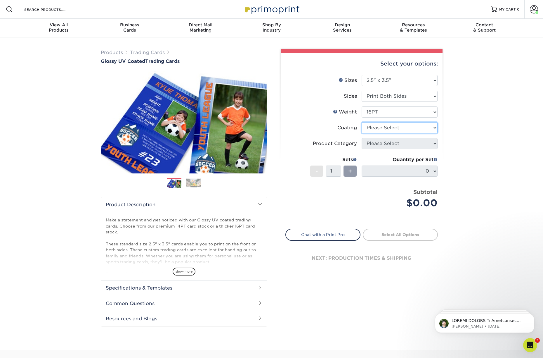
click at [384, 128] on select at bounding box center [400, 127] width 76 height 11
select select "1e8116af-acfc-44b1-83dc-8181aa338834"
click at [362, 122] on select at bounding box center [400, 127] width 76 height 11
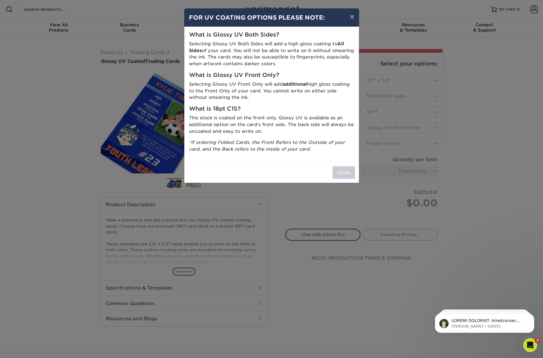
drag, startPoint x: 346, startPoint y: 174, endPoint x: 366, endPoint y: 155, distance: 28.1
click at [346, 174] on button "Close" at bounding box center [343, 172] width 21 height 11
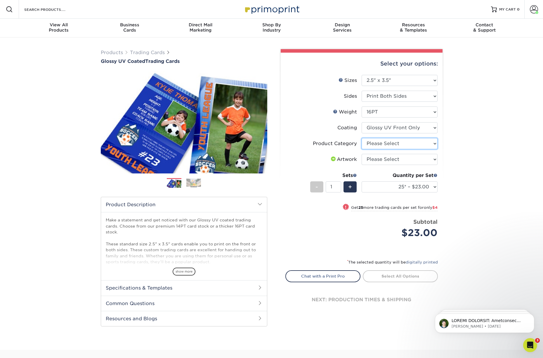
click at [384, 144] on select "Please Select Trading Cards" at bounding box center [400, 143] width 76 height 11
select select "c2f9bce9-36c2-409d-b101-c29d9d031e18"
click at [362, 138] on select "Please Select Trading Cards" at bounding box center [400, 143] width 76 height 11
click at [388, 161] on select "Please Select I will upload files I need a design - $100" at bounding box center [400, 159] width 76 height 11
select select "upload"
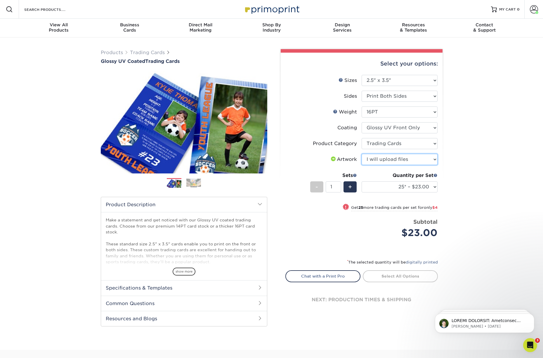
click at [362, 154] on select "Please Select I will upload files I need a design - $100" at bounding box center [400, 159] width 76 height 11
click at [392, 186] on select "25* – $23.00 50* – $27.00 75* – $33.00 100* – $37.00 250* – $47.00 500 – $58.00…" at bounding box center [400, 186] width 76 height 11
select select "75* – $33.00"
click at [362, 181] on select "25* – $23.00 50* – $27.00 75* – $33.00 100* – $37.00 250* – $47.00 500 – $58.00…" at bounding box center [400, 186] width 76 height 11
click at [349, 187] on span "+" at bounding box center [350, 186] width 4 height 9
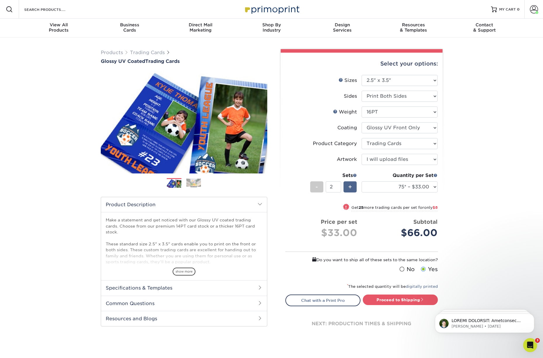
click at [349, 187] on span "+" at bounding box center [350, 186] width 4 height 9
type input "3"
click at [402, 298] on link "Proceed to Shipping" at bounding box center [400, 299] width 75 height 11
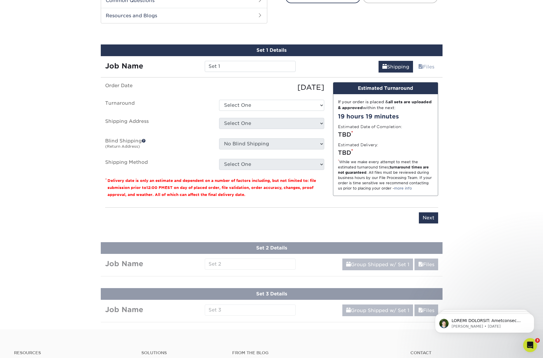
scroll to position [310, 0]
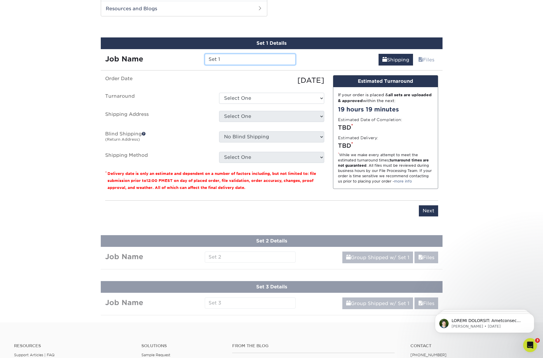
drag, startPoint x: 228, startPoint y: 60, endPoint x: 200, endPoint y: 58, distance: 28.2
click at [200, 58] on div "Job Name Set 1" at bounding box center [201, 59] width 200 height 11
type input "Dying Wish"
click at [266, 100] on select "Select One 2-4 Business Days 2 Day Next Business Day" at bounding box center [271, 98] width 105 height 11
select select "132f76a6-3d09-458a-b98f-148b0c2cb2b9"
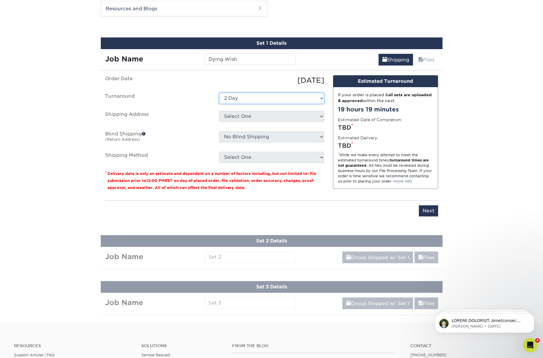
click at [219, 93] on select "Select One 2-4 Business Days 2 Day Next Business Day" at bounding box center [271, 98] width 105 height 11
click at [262, 117] on select "Select One Chad Chatt FF Johnny FF Nashville MWY + Add New Address" at bounding box center [271, 116] width 105 height 11
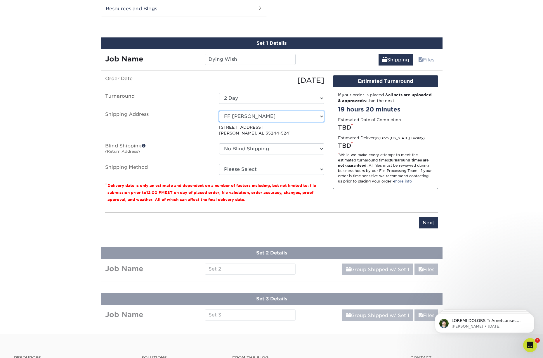
click at [321, 116] on select "Select One Chad Chatt FF Johnny FF Nashville MWY + Add New Address" at bounding box center [271, 116] width 105 height 11
select select "274035"
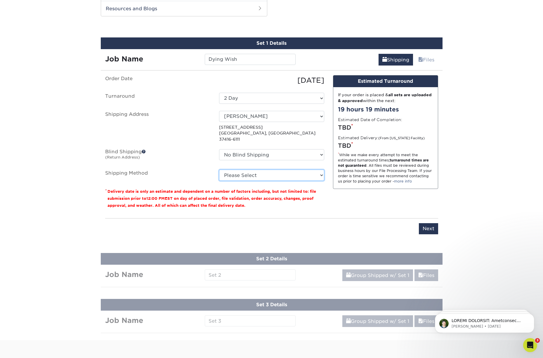
click at [266, 171] on select "Please Select 3 Day Shipping Service (+$16.70) Ground Shipping (+$16.91) 2 Day …" at bounding box center [271, 174] width 105 height 11
click at [219, 169] on select "Please Select 3 Day Shipping Service (+$16.70) Ground Shipping (+$16.91) 2 Day …" at bounding box center [271, 174] width 105 height 11
click at [273, 170] on select "Please Select 3 Day Shipping Service (+$16.70) Ground Shipping (+$16.91) 2 Day …" at bounding box center [271, 174] width 105 height 11
select select "03"
click at [219, 169] on select "Please Select 3 Day Shipping Service (+$16.70) Ground Shipping (+$16.91) 2 Day …" at bounding box center [271, 174] width 105 height 11
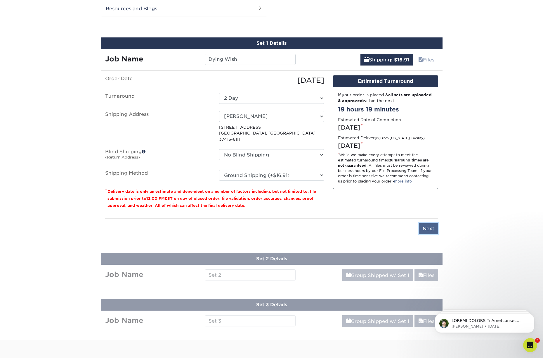
click at [424, 223] on input "Next" at bounding box center [428, 228] width 19 height 11
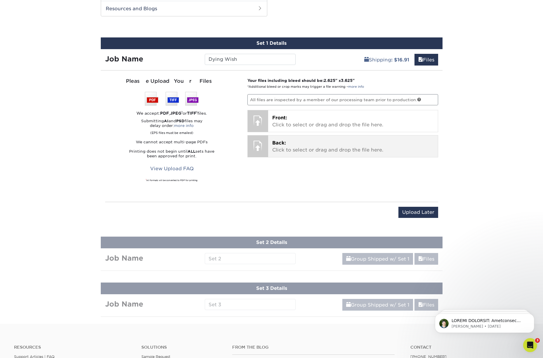
click at [313, 143] on p "Back: Click to select or drag and drop the file here." at bounding box center [353, 146] width 162 height 14
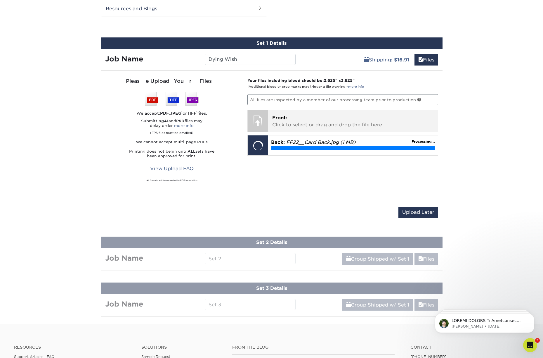
click at [331, 121] on p "Front: Click to select or drag and drop the file here." at bounding box center [353, 121] width 162 height 14
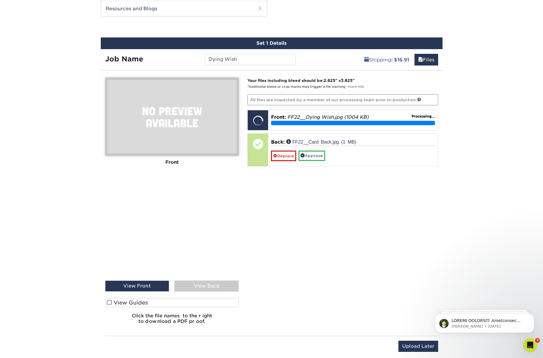
click at [208, 283] on div "View Back" at bounding box center [206, 285] width 64 height 11
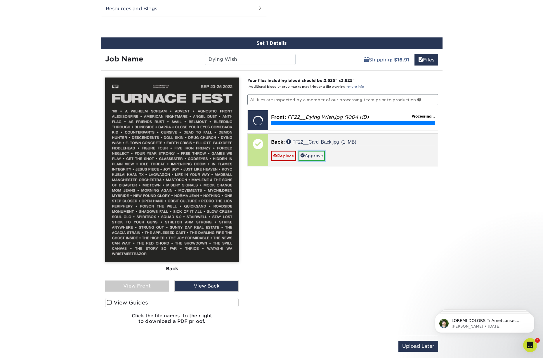
click at [315, 153] on link "Approve" at bounding box center [312, 155] width 27 height 10
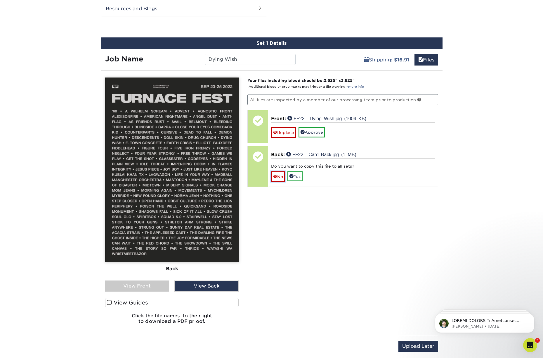
click at [282, 176] on link "No" at bounding box center [278, 176] width 14 height 10
click at [140, 286] on div "View Front" at bounding box center [137, 285] width 64 height 11
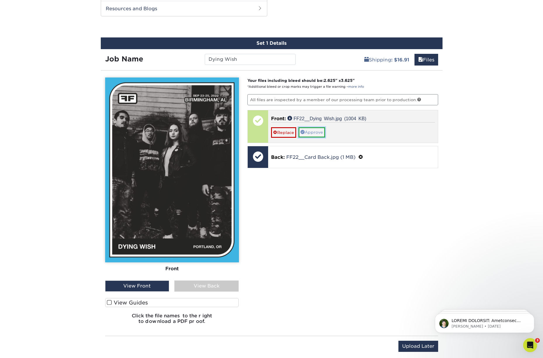
click at [318, 132] on link "Approve" at bounding box center [312, 132] width 27 height 10
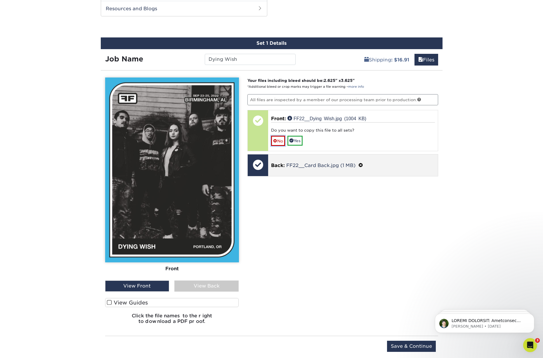
click at [280, 140] on link "No" at bounding box center [278, 141] width 14 height 10
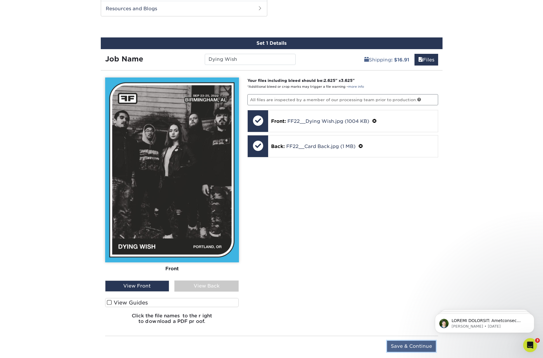
click at [410, 347] on input "Save & Continue" at bounding box center [411, 345] width 49 height 11
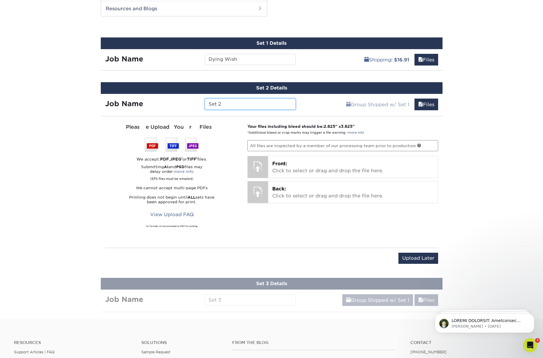
drag, startPoint x: 228, startPoint y: 102, endPoint x: 197, endPoint y: 101, distance: 31.3
click at [197, 101] on div "Job Name Set 2" at bounding box center [201, 103] width 200 height 11
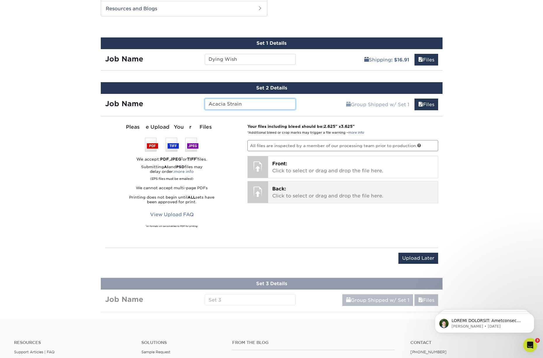
type input "Acacia Strain"
click at [306, 197] on p "Back: Click to select or drag and drop the file here." at bounding box center [353, 192] width 162 height 14
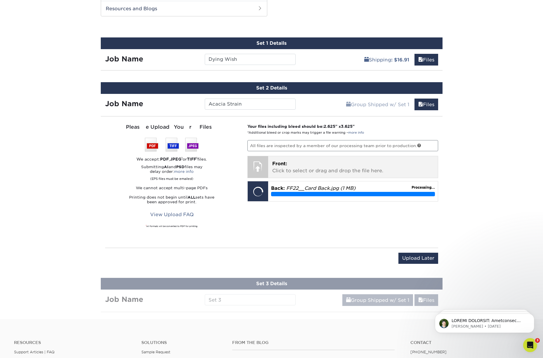
click at [327, 165] on p "Front: Click to select or drag and drop the file here." at bounding box center [353, 167] width 162 height 14
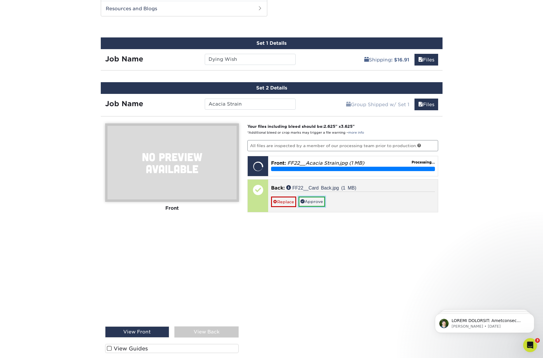
click at [319, 203] on link "Approve" at bounding box center [312, 201] width 27 height 10
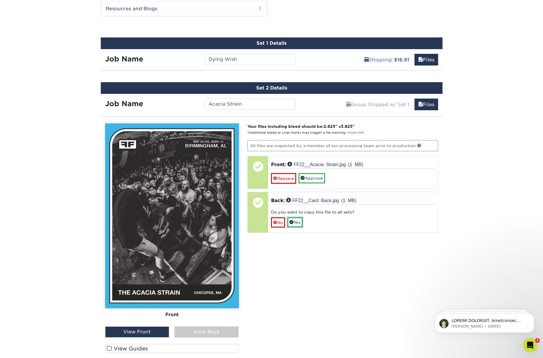
click at [302, 221] on link "Yes" at bounding box center [294, 222] width 15 height 10
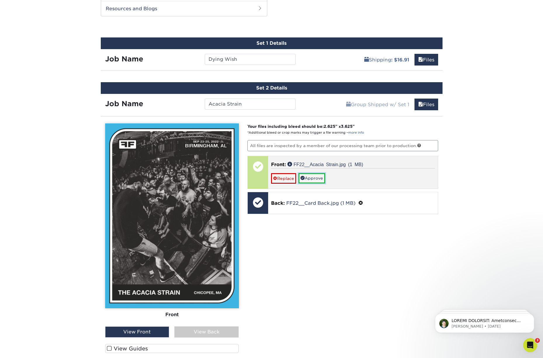
click at [319, 178] on link "Approve" at bounding box center [312, 178] width 27 height 10
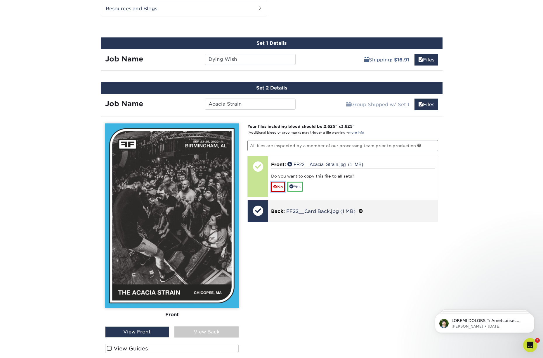
click at [281, 186] on link "No" at bounding box center [278, 186] width 14 height 10
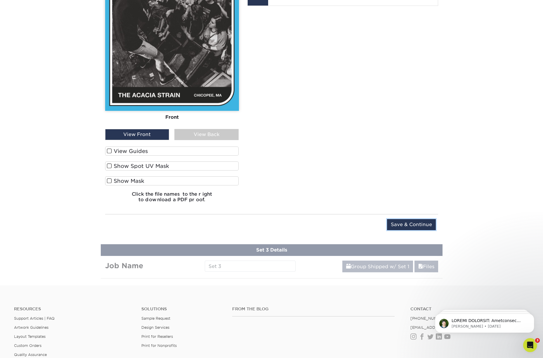
click at [405, 225] on input "Save & Continue" at bounding box center [411, 224] width 49 height 11
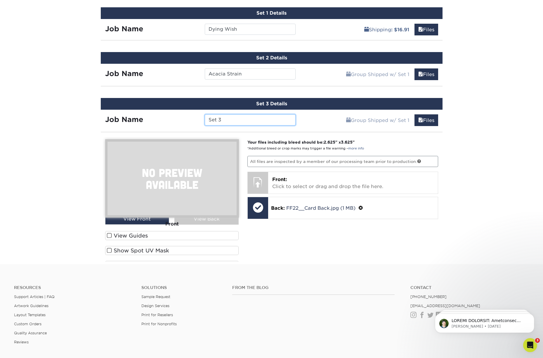
scroll to position [436, 0]
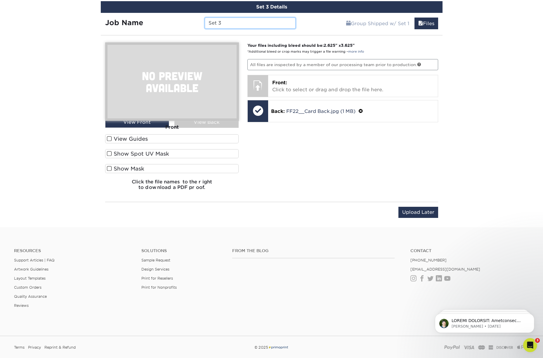
drag, startPoint x: 225, startPoint y: 24, endPoint x: 206, endPoint y: 20, distance: 19.1
click at [206, 20] on input "Set 3" at bounding box center [250, 23] width 91 height 11
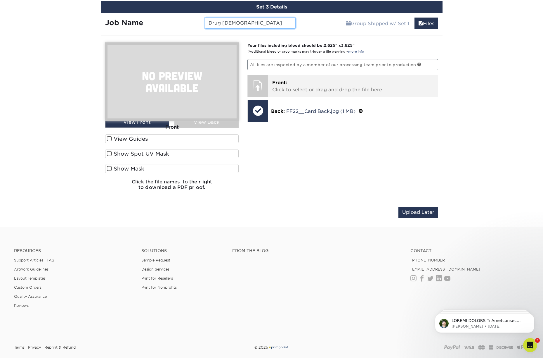
type input "Drug [DEMOGRAPHIC_DATA]"
click at [299, 84] on p "Front: Click to select or drag and drop the file here." at bounding box center [353, 86] width 162 height 14
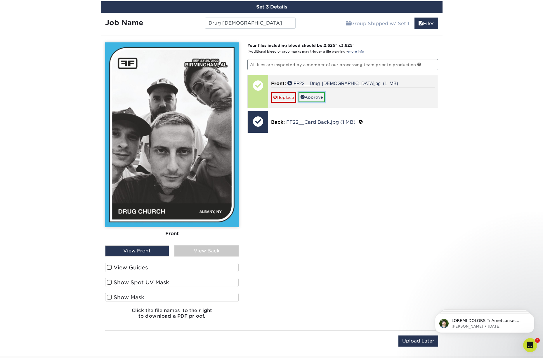
click at [314, 97] on link "Approve" at bounding box center [312, 97] width 27 height 10
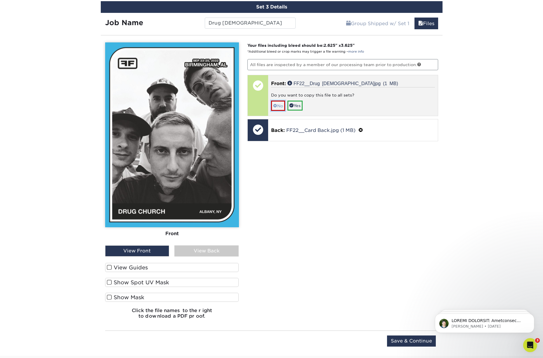
click at [280, 105] on link "No" at bounding box center [278, 105] width 14 height 10
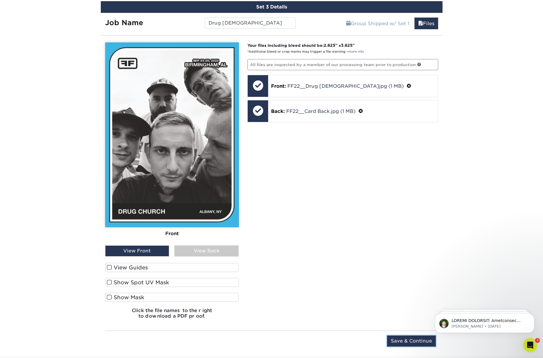
click at [406, 342] on input "Save & Continue" at bounding box center [411, 340] width 49 height 11
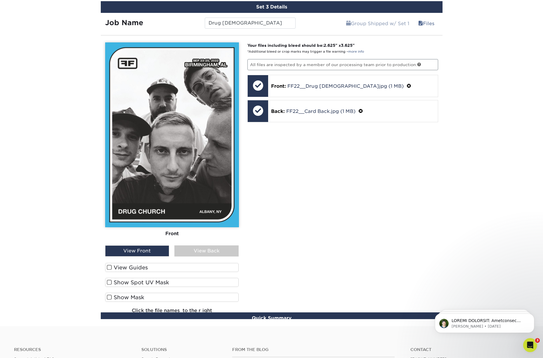
scroll to position [396, 0]
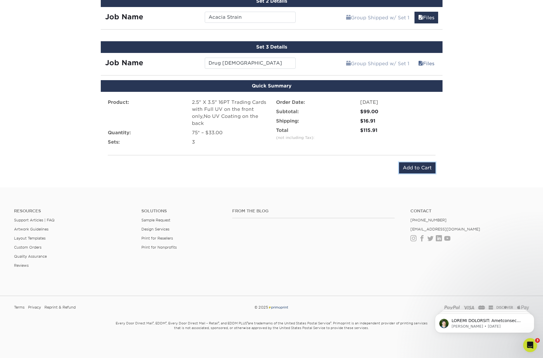
click at [407, 169] on input "Add to Cart" at bounding box center [417, 167] width 37 height 11
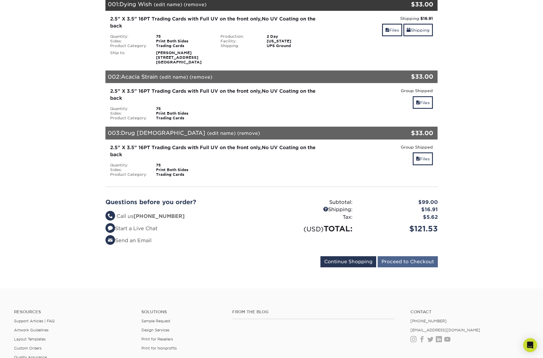
scroll to position [95, 0]
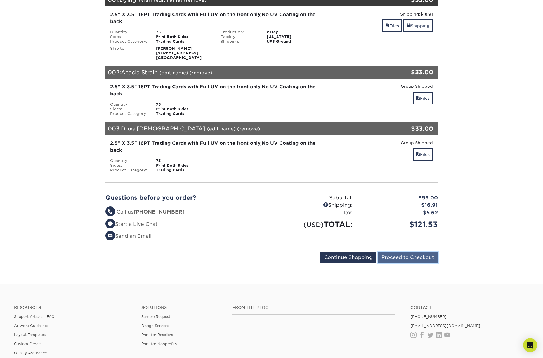
click at [411, 258] on input "Proceed to Checkout" at bounding box center [408, 256] width 60 height 11
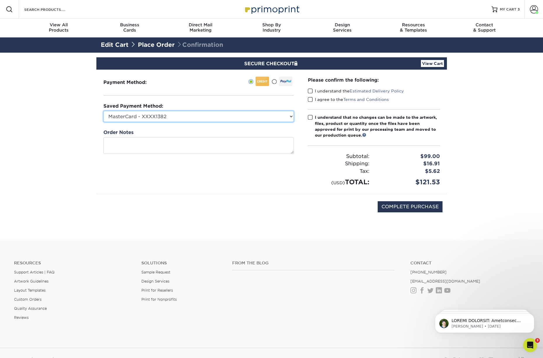
click at [226, 116] on select "MasterCard - XXXX1382 Visa - XXXX4812 Visa - XXXX7780 Visa - XXXX9441 New Credi…" at bounding box center [198, 116] width 190 height 11
select select "75613"
click at [103, 111] on select "MasterCard - XXXX1382 Visa - XXXX4812 Visa - XXXX7780 Visa - XXXX9441 New Credi…" at bounding box center [198, 116] width 190 height 11
drag, startPoint x: 310, startPoint y: 90, endPoint x: 309, endPoint y: 94, distance: 4.3
click at [310, 90] on span at bounding box center [310, 91] width 5 height 6
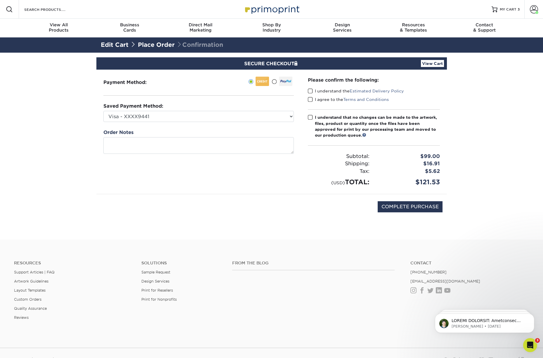
click at [0, 0] on input "I understand the Estimated Delivery Policy" at bounding box center [0, 0] width 0 height 0
click at [309, 97] on span at bounding box center [310, 100] width 5 height 6
click at [0, 0] on input "I agree to the Terms and Conditions" at bounding box center [0, 0] width 0 height 0
click at [310, 117] on span at bounding box center [310, 118] width 5 height 6
click at [0, 0] on input "I understand that no changes can be made to the artwork, files, product or quan…" at bounding box center [0, 0] width 0 height 0
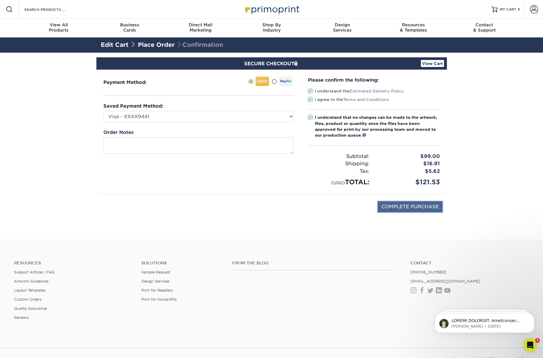
click at [413, 209] on input "COMPLETE PURCHASE" at bounding box center [410, 206] width 65 height 11
type input "PROCESSING, PLEASE WAIT..."
